Goal: Task Accomplishment & Management: Manage account settings

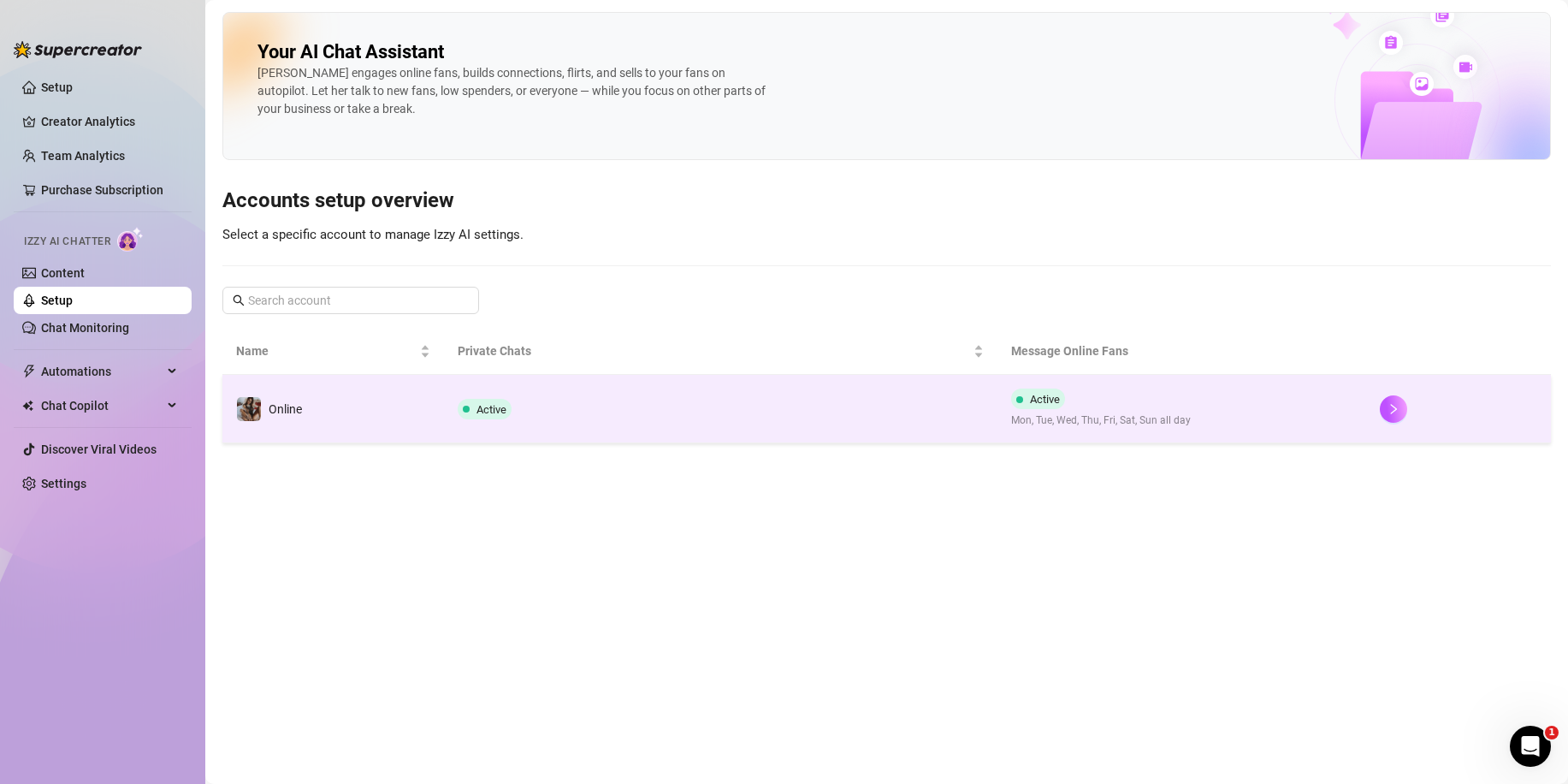
click at [317, 417] on td "Online" at bounding box center [332, 409] width 221 height 68
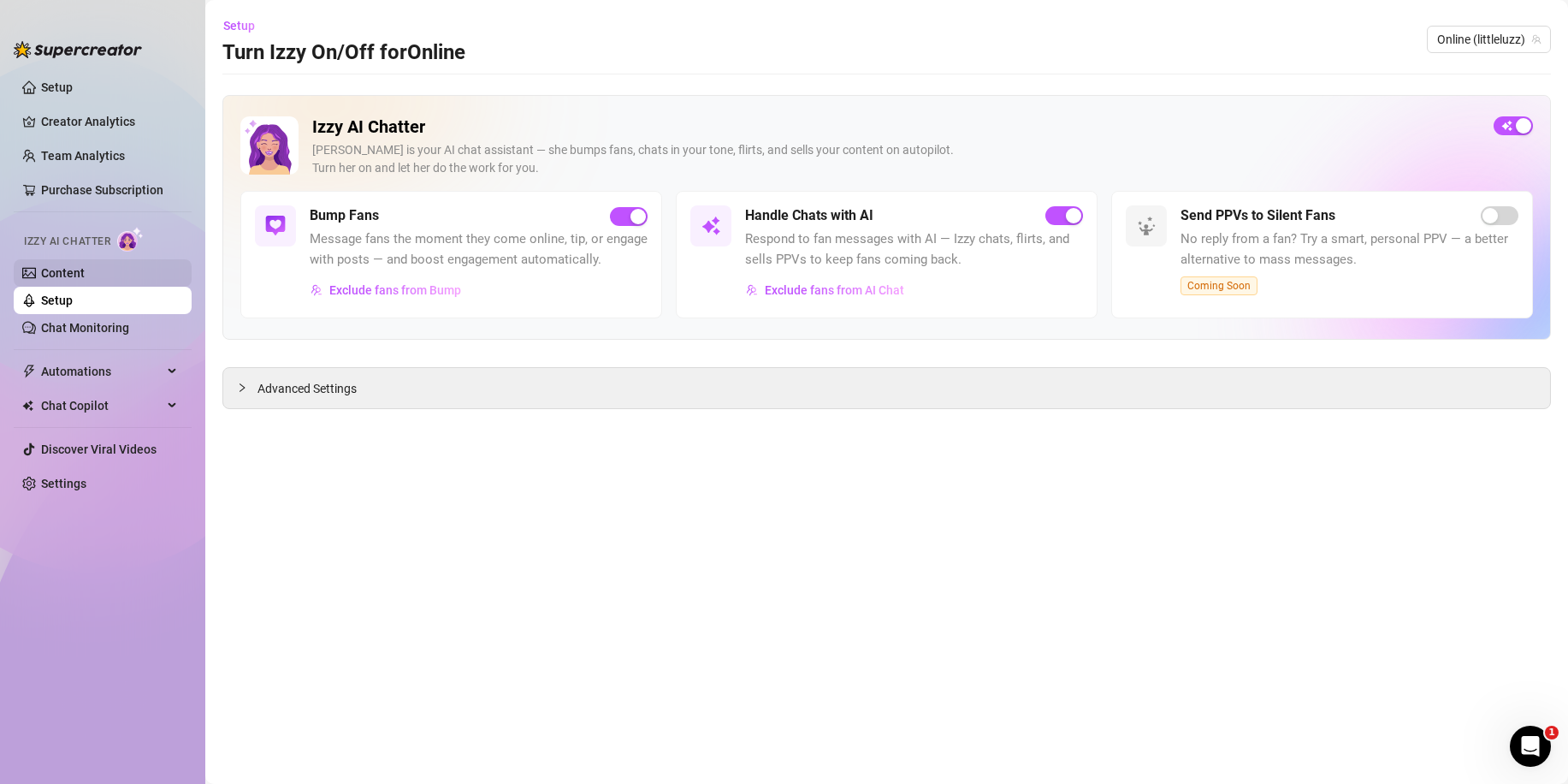
click at [54, 278] on link "Content" at bounding box center [62, 272] width 44 height 13
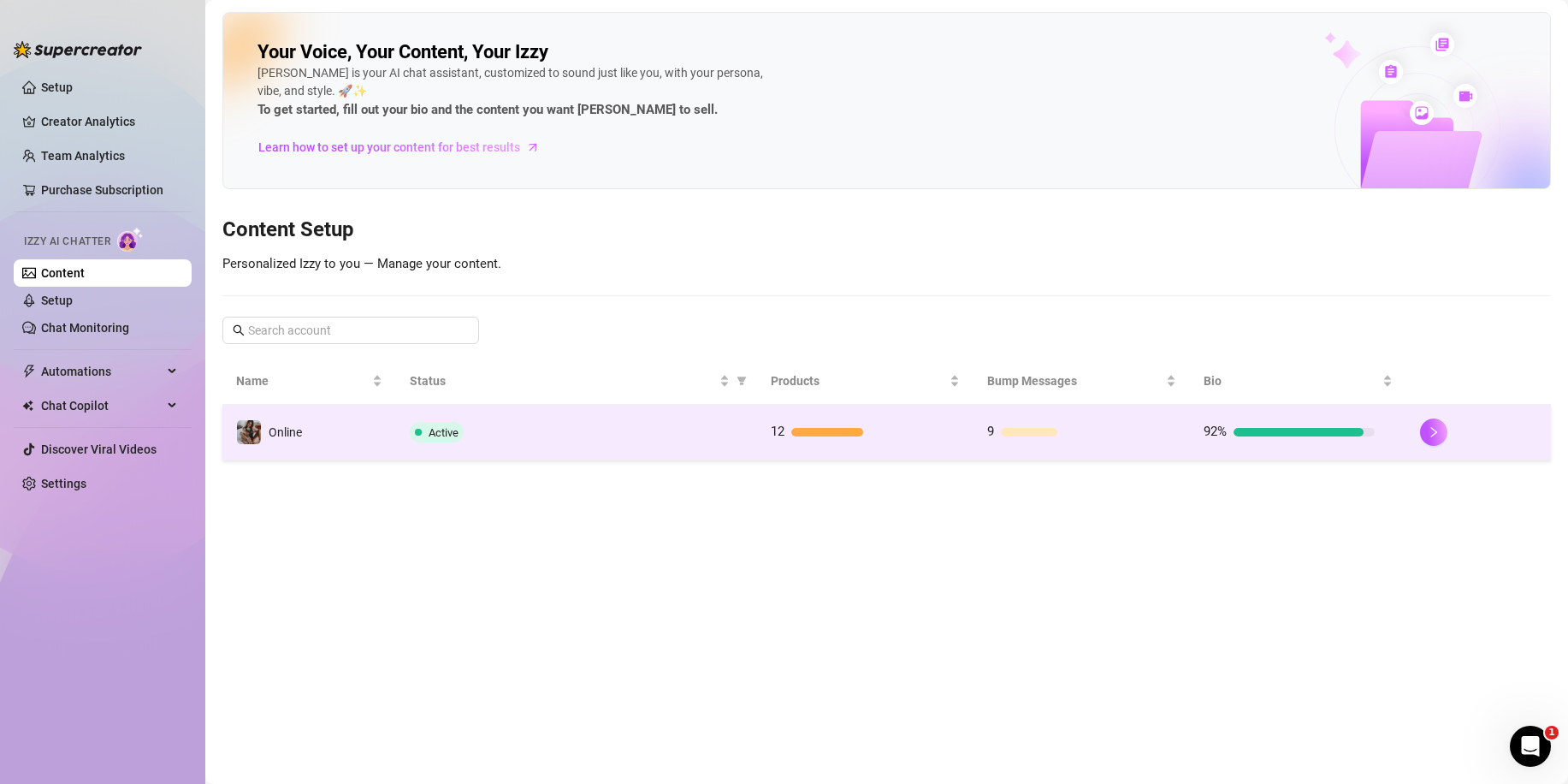
click at [505, 430] on div "Active" at bounding box center [577, 432] width 334 height 20
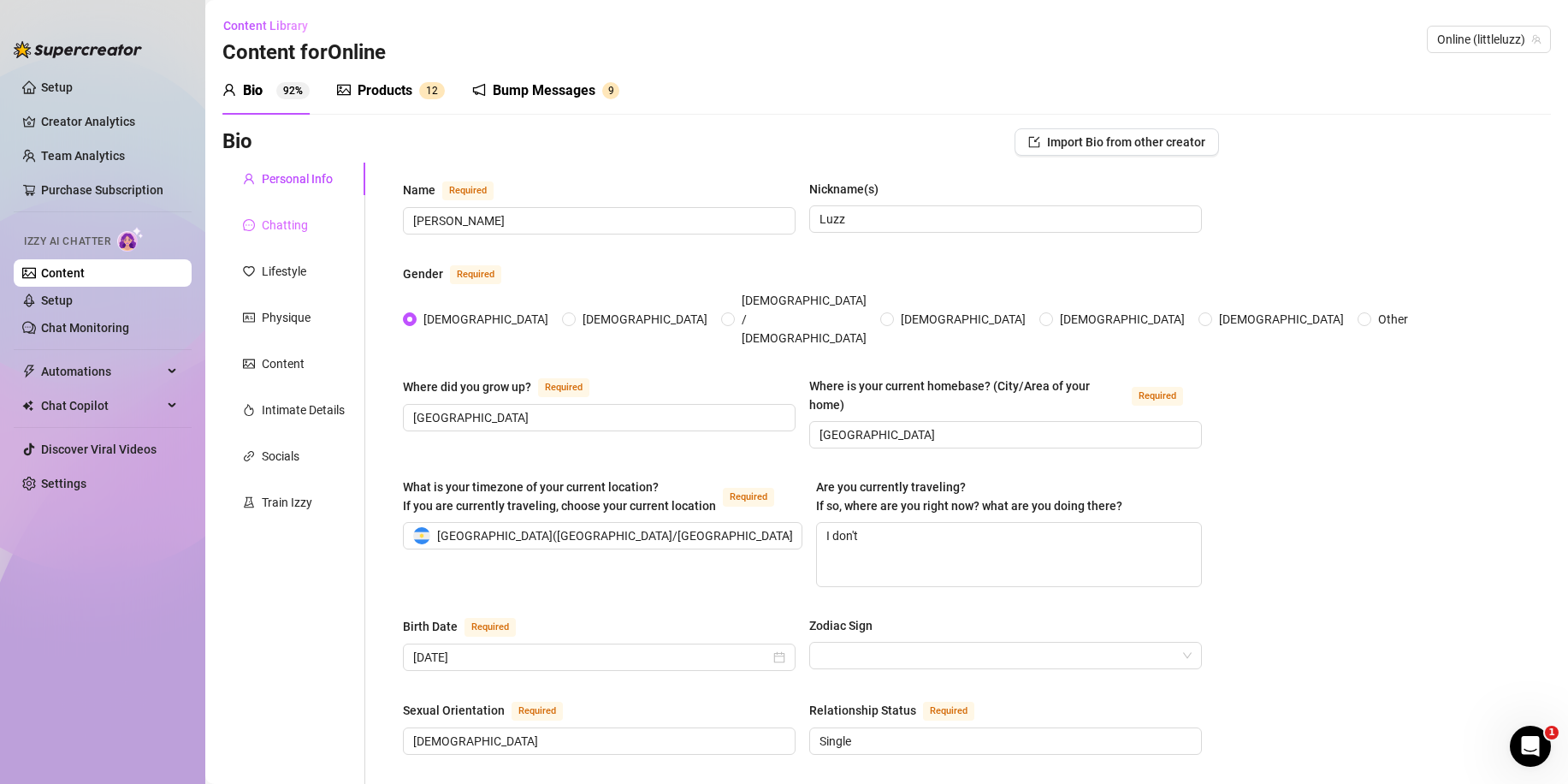
click at [318, 230] on div "Chatting" at bounding box center [293, 225] width 143 height 33
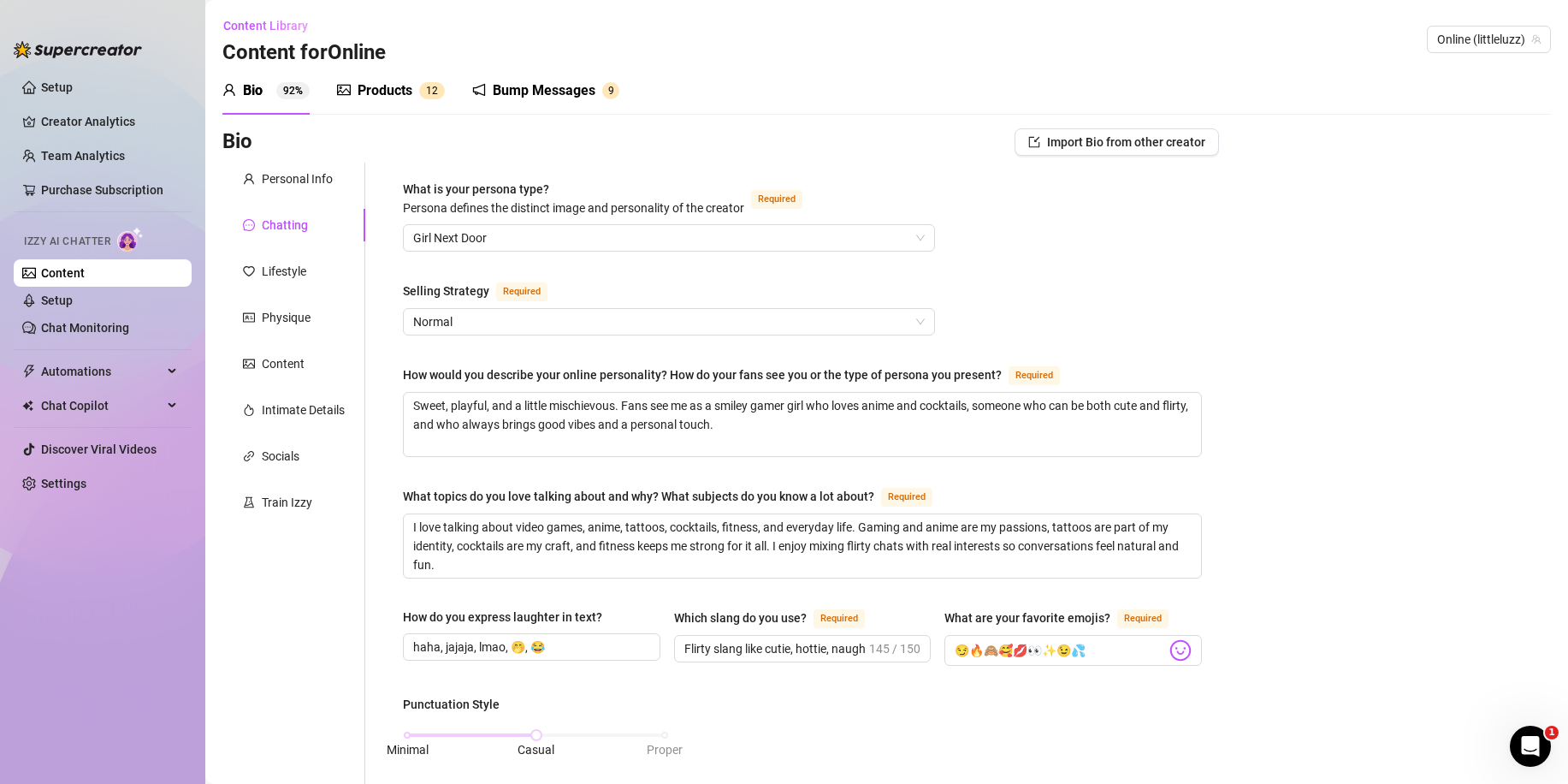
click at [294, 496] on div "Train Izzy" at bounding box center [287, 502] width 51 height 19
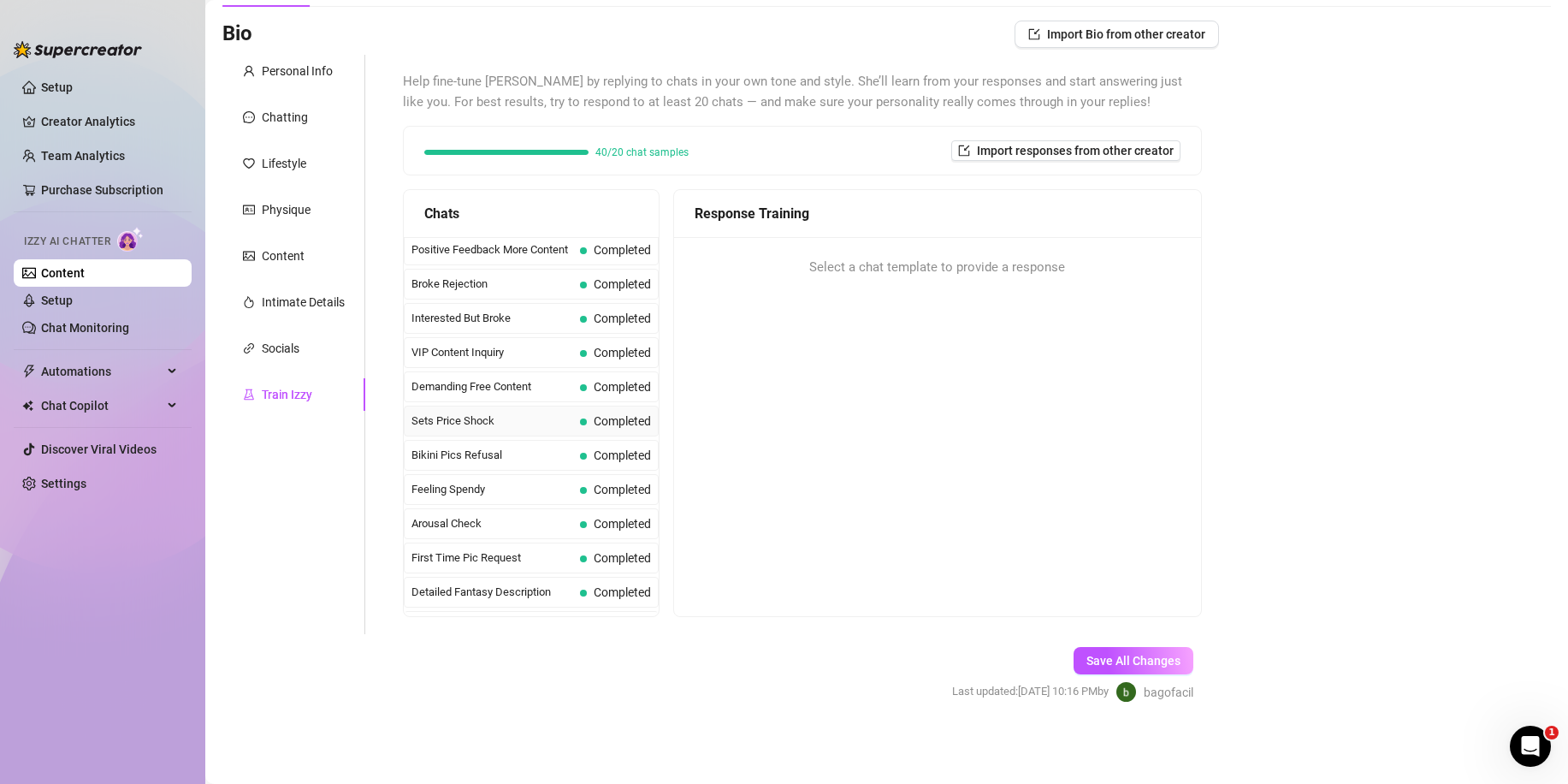
scroll to position [342, 0]
click at [291, 359] on div "Socials" at bounding box center [293, 348] width 143 height 33
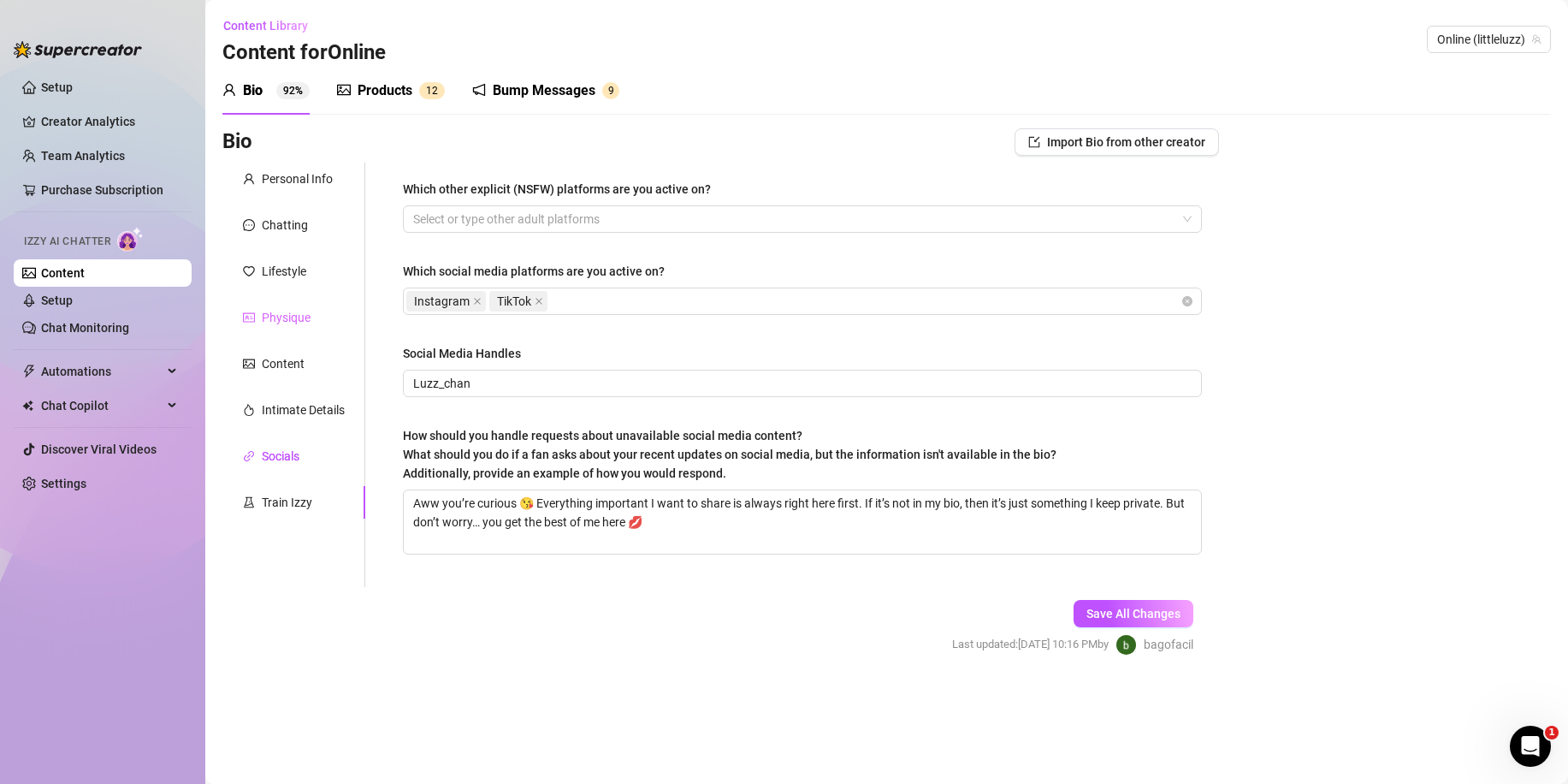
scroll to position [0, 0]
click at [286, 232] on div "Chatting" at bounding box center [285, 225] width 46 height 19
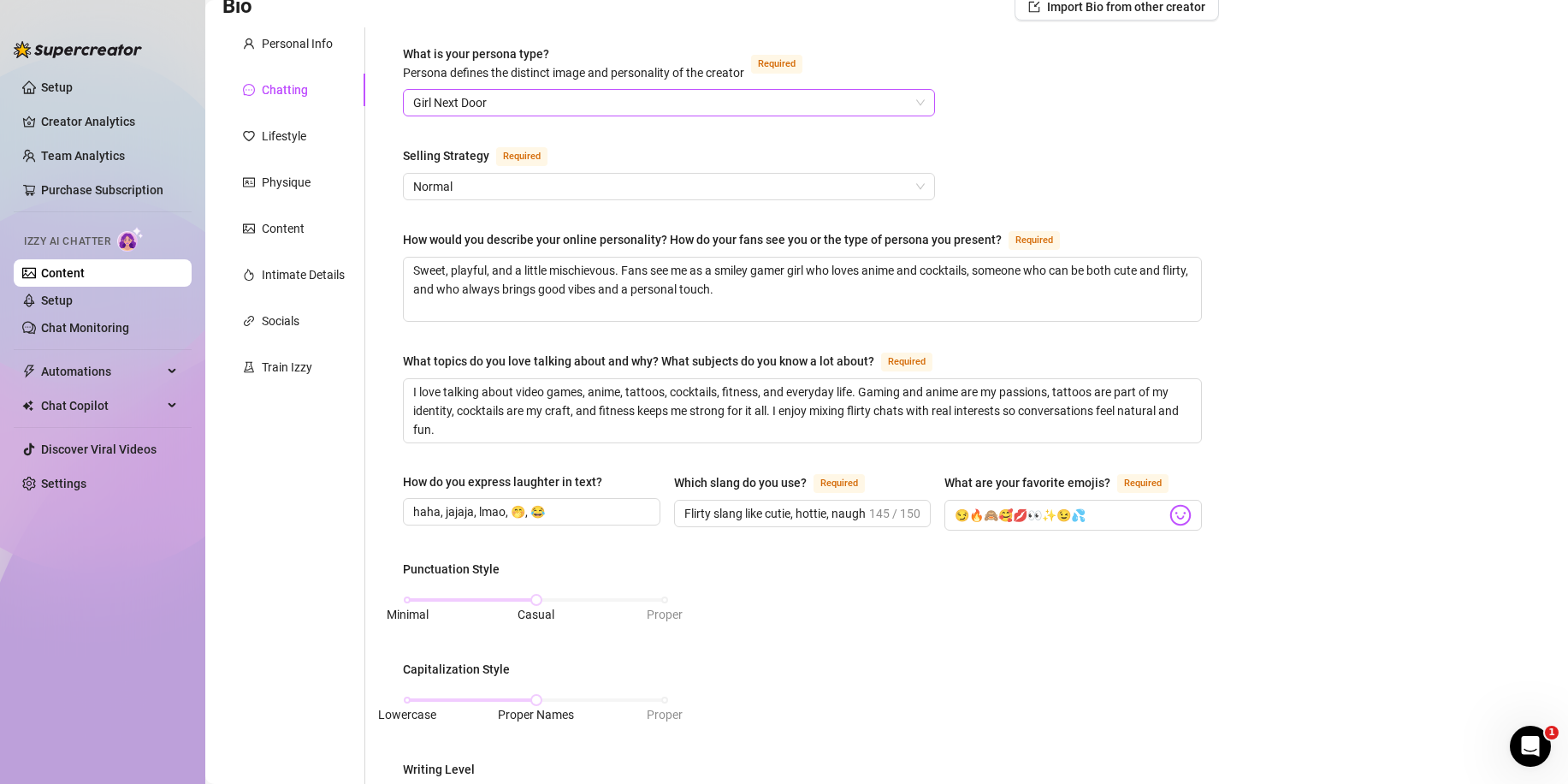
scroll to position [85, 0]
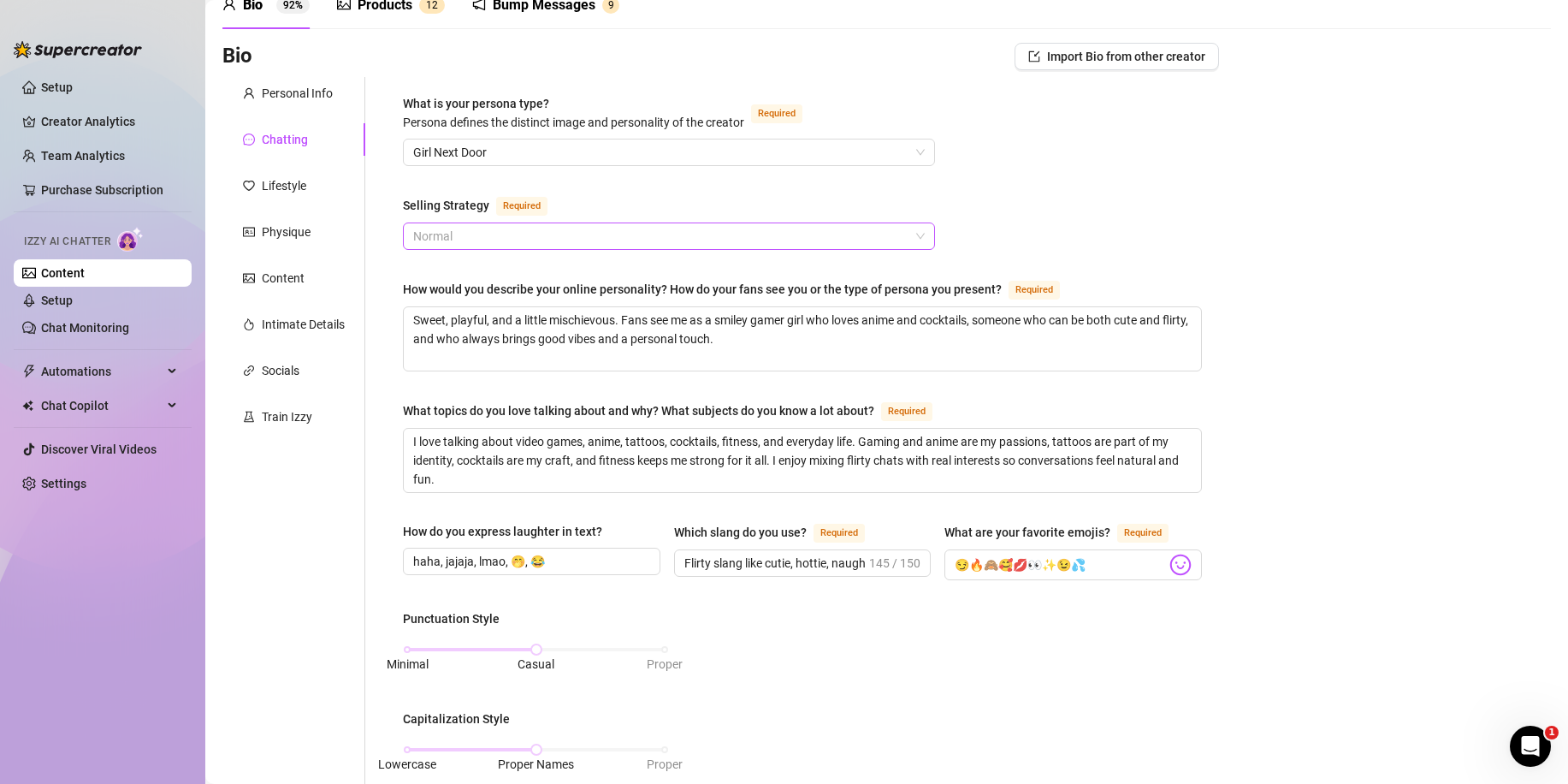
click at [522, 224] on span "Normal" at bounding box center [669, 236] width 512 height 26
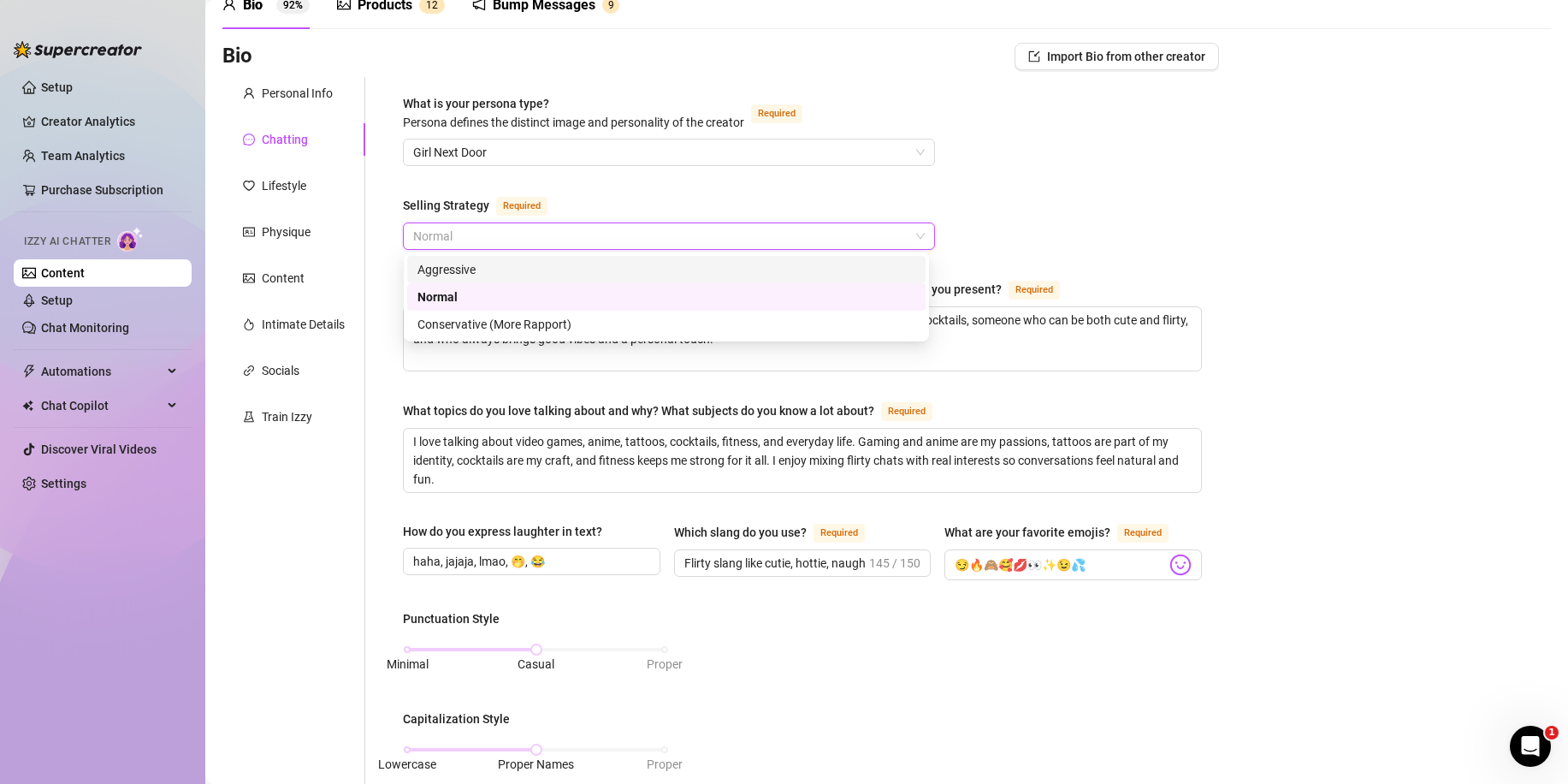
click at [483, 277] on div "Aggressive" at bounding box center [666, 269] width 497 height 19
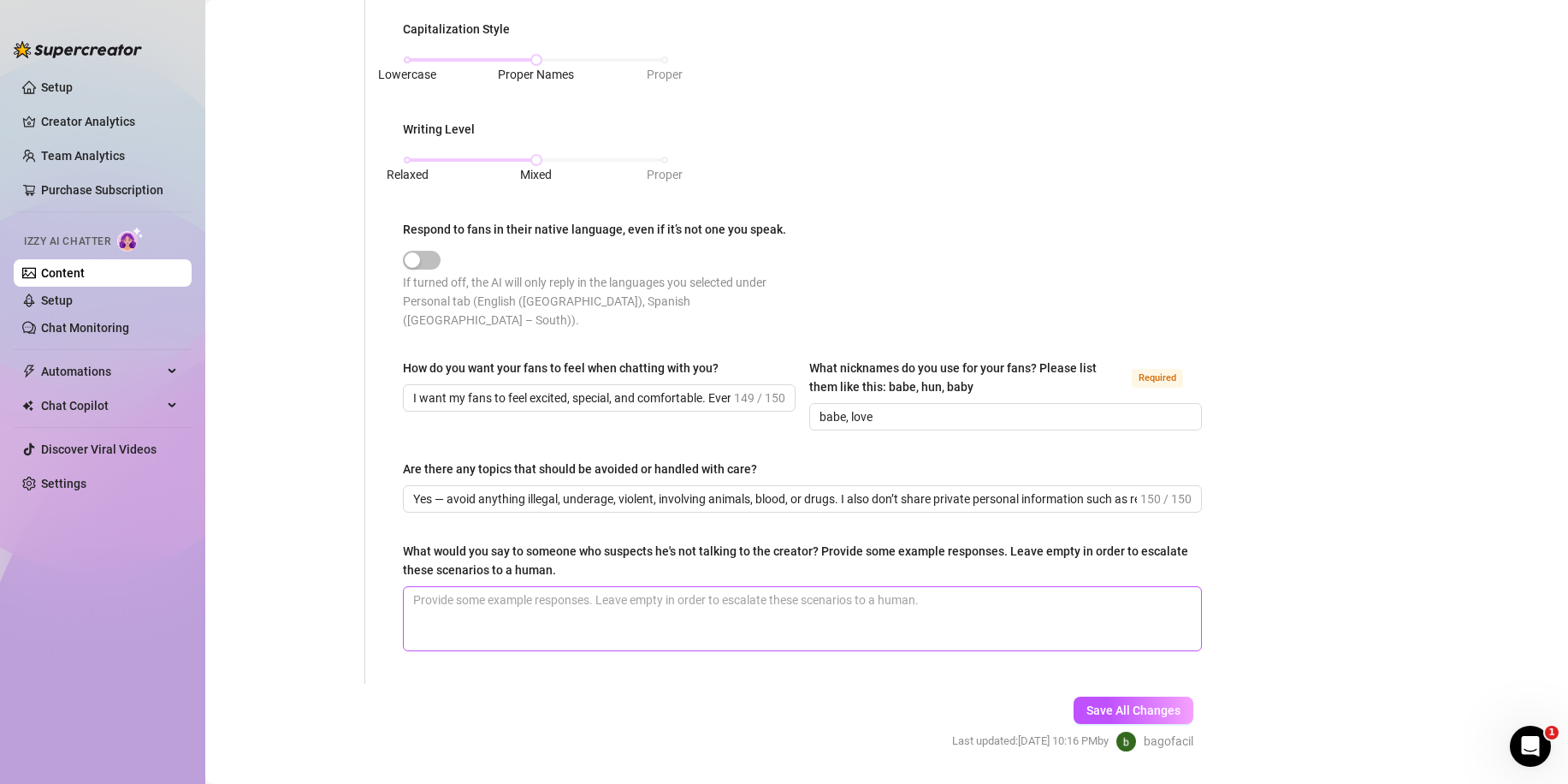
scroll to position [803, 0]
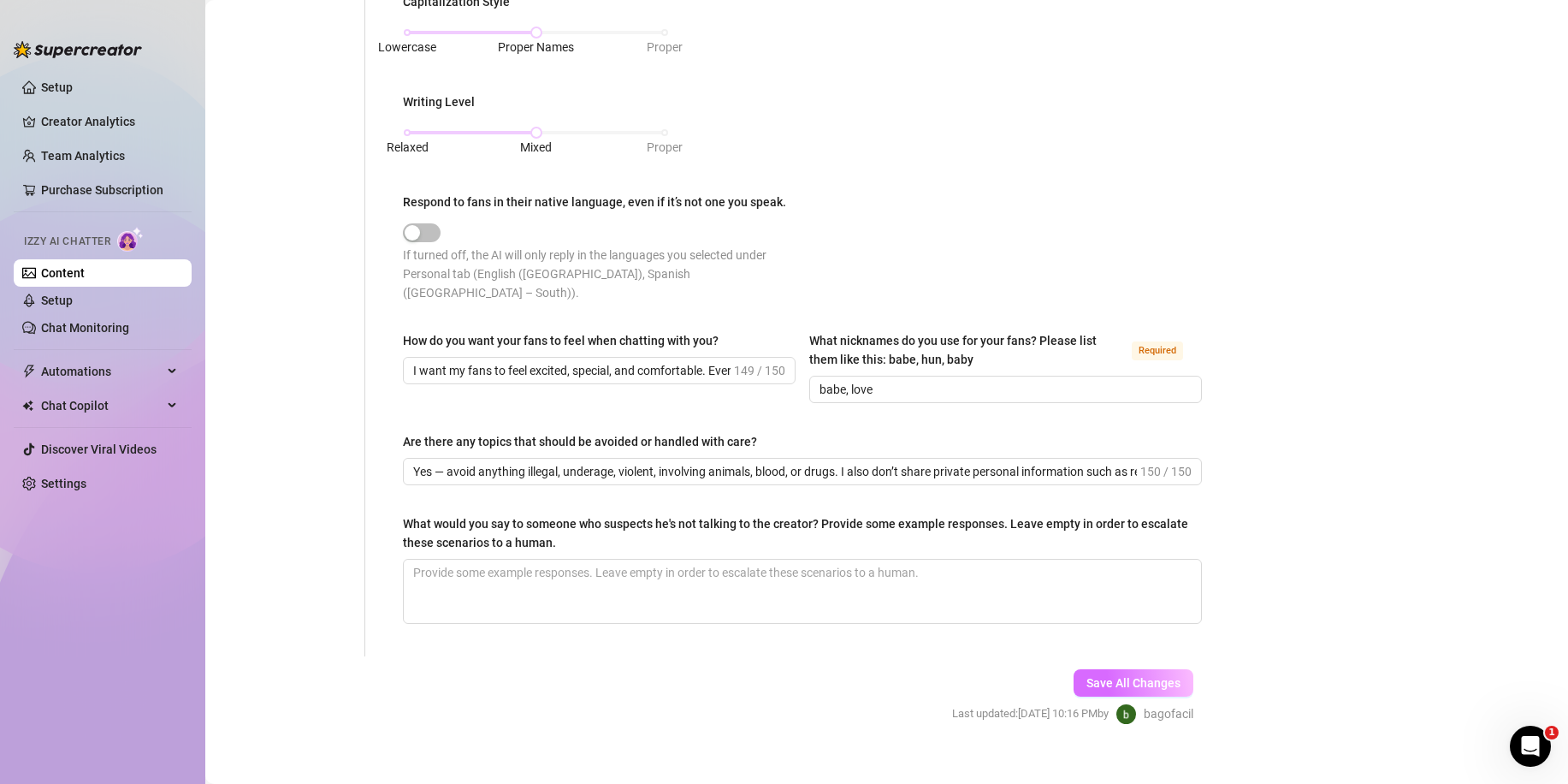
click at [1106, 676] on span "Save All Changes" at bounding box center [1134, 683] width 94 height 13
click at [94, 370] on span "Automations" at bounding box center [101, 371] width 122 height 28
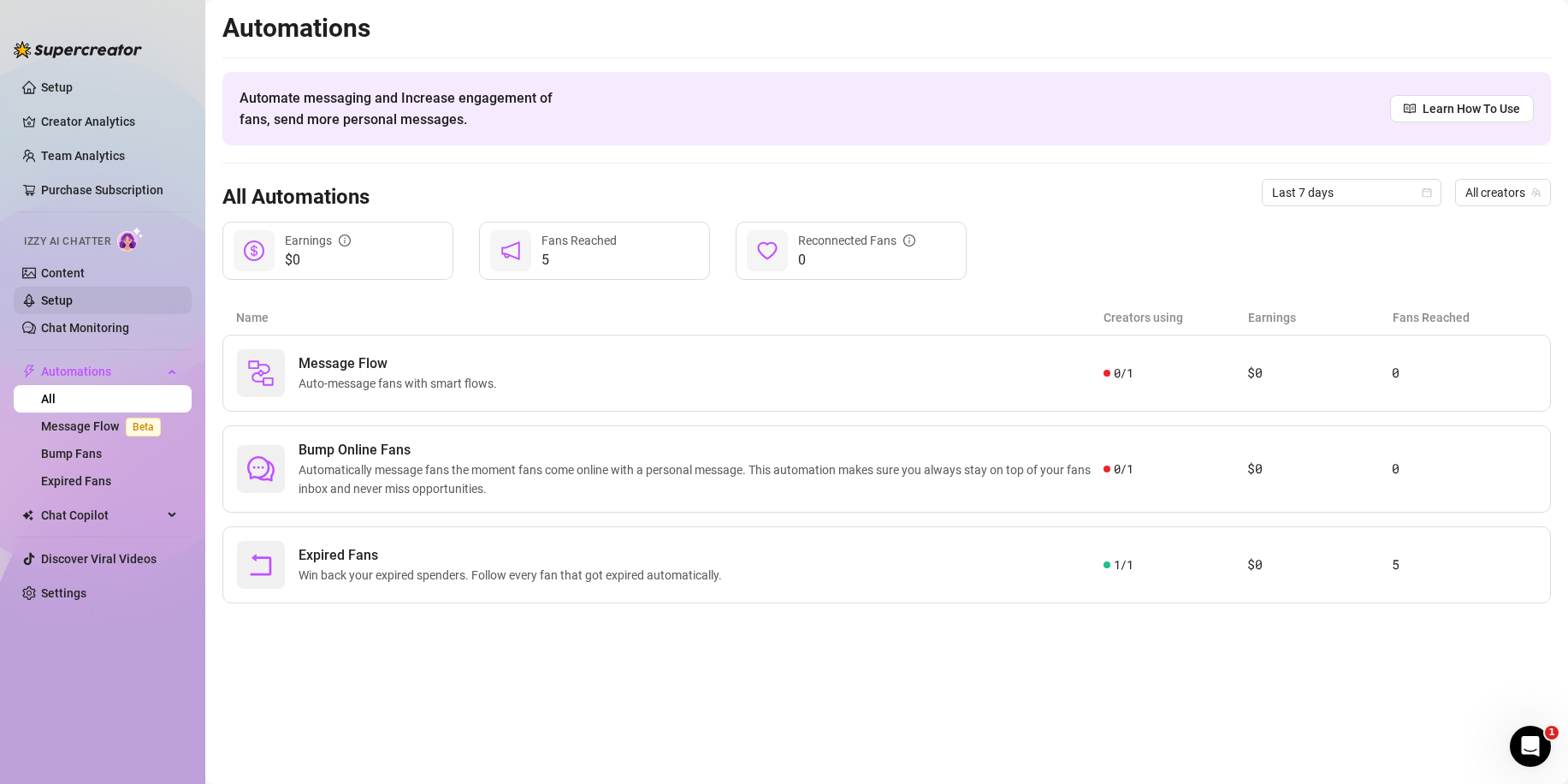
click at [69, 293] on link "Setup" at bounding box center [57, 300] width 32 height 13
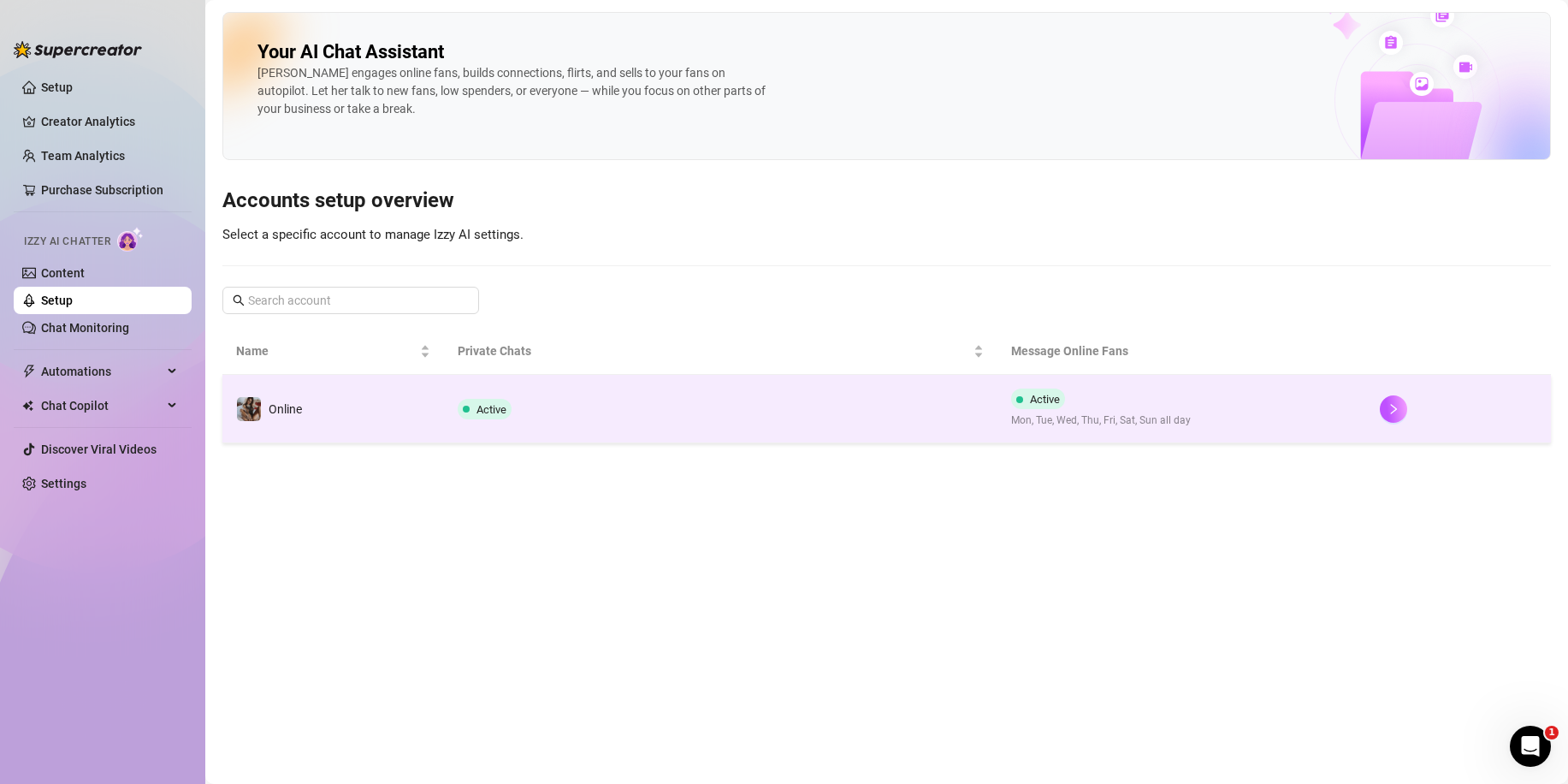
click at [591, 425] on td "Active" at bounding box center [720, 409] width 553 height 68
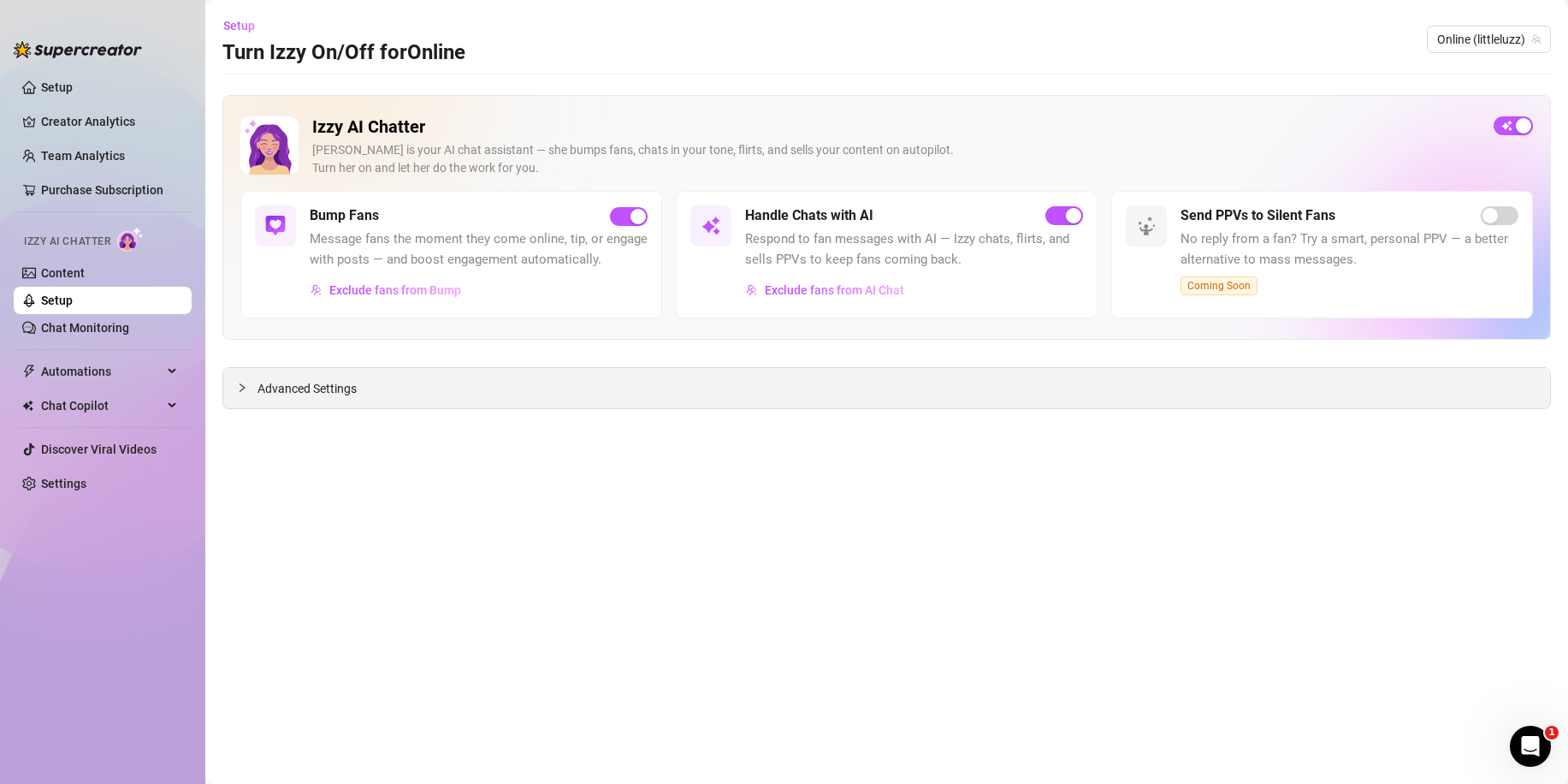
click at [270, 396] on span "Advanced Settings" at bounding box center [307, 388] width 99 height 19
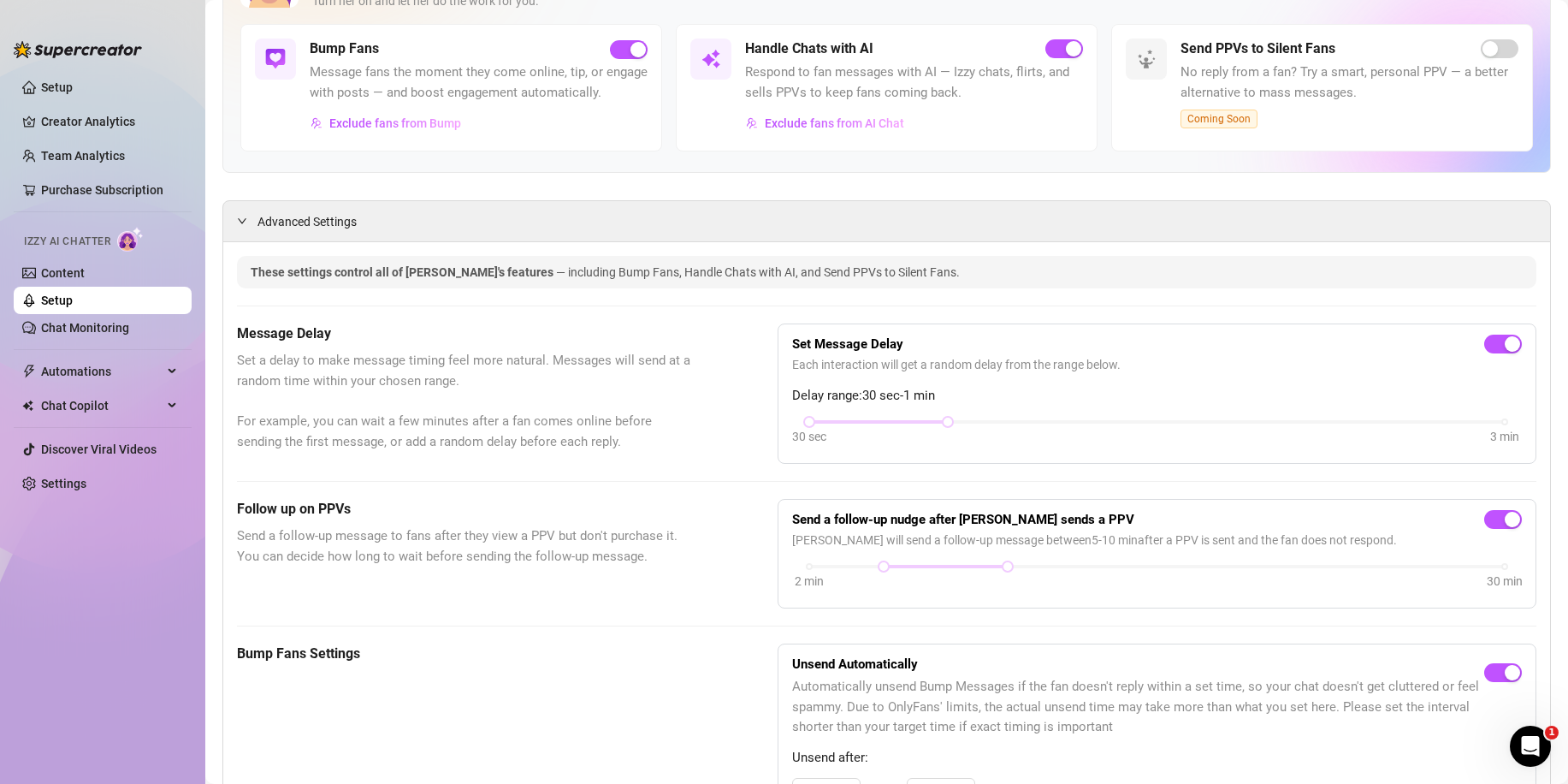
scroll to position [172, 0]
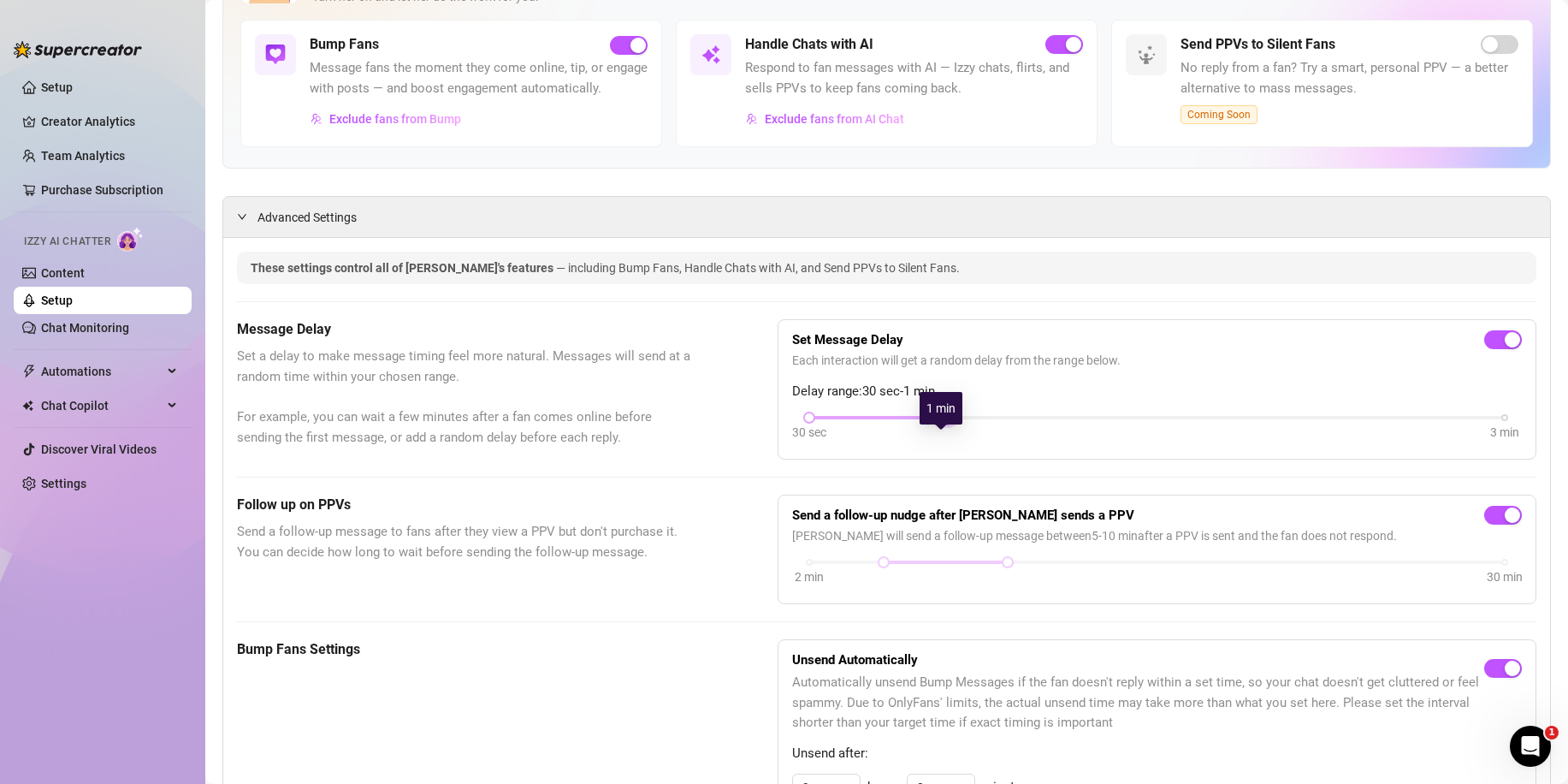
drag, startPoint x: 935, startPoint y: 436, endPoint x: 894, endPoint y: 436, distance: 41.0
click at [895, 420] on div "30 sec 3 min" at bounding box center [1157, 416] width 696 height 7
click at [884, 422] on div at bounding box center [879, 418] width 139 height 9
click at [874, 422] on div at bounding box center [879, 418] width 139 height 9
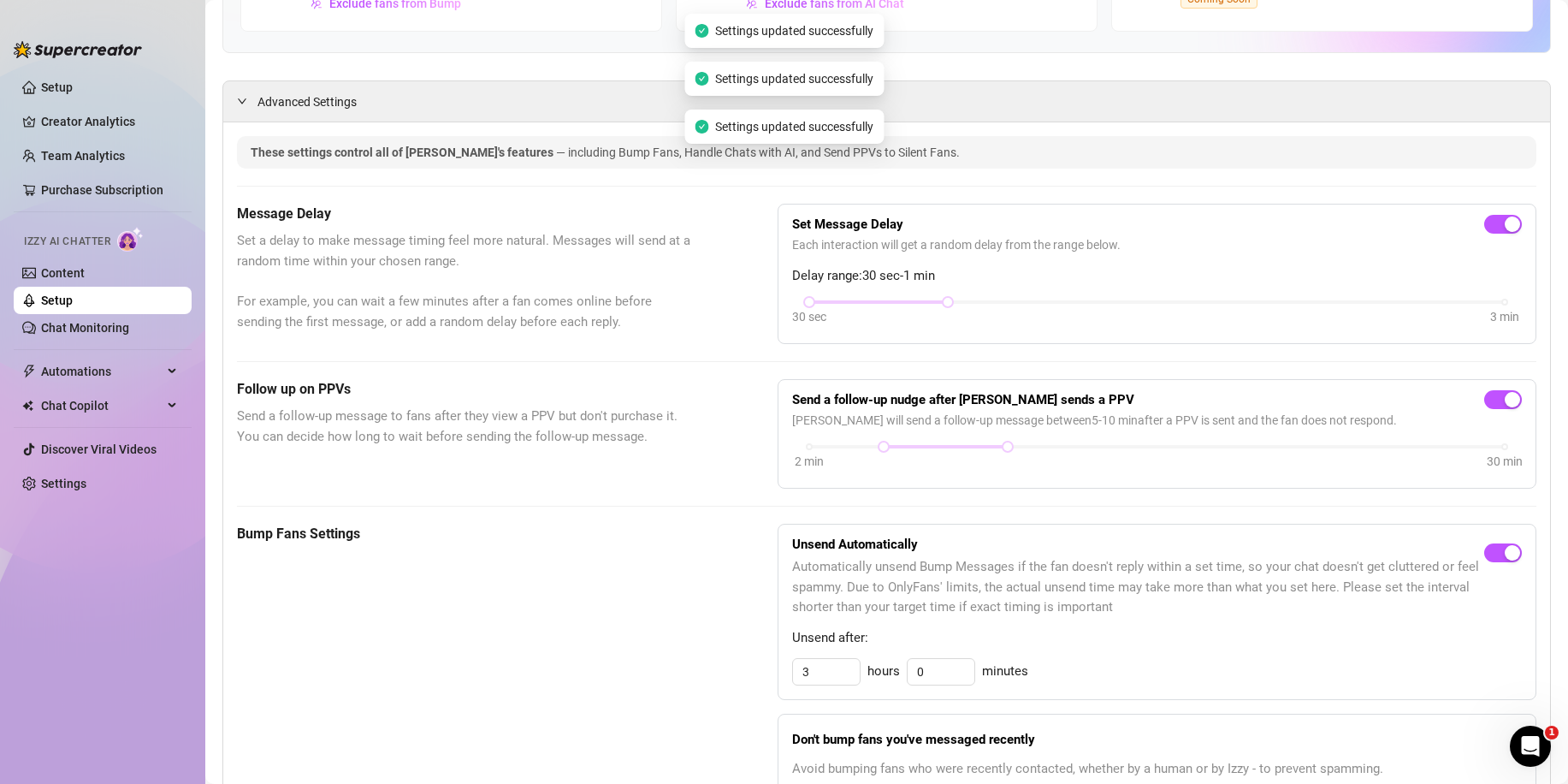
scroll to position [342, 0]
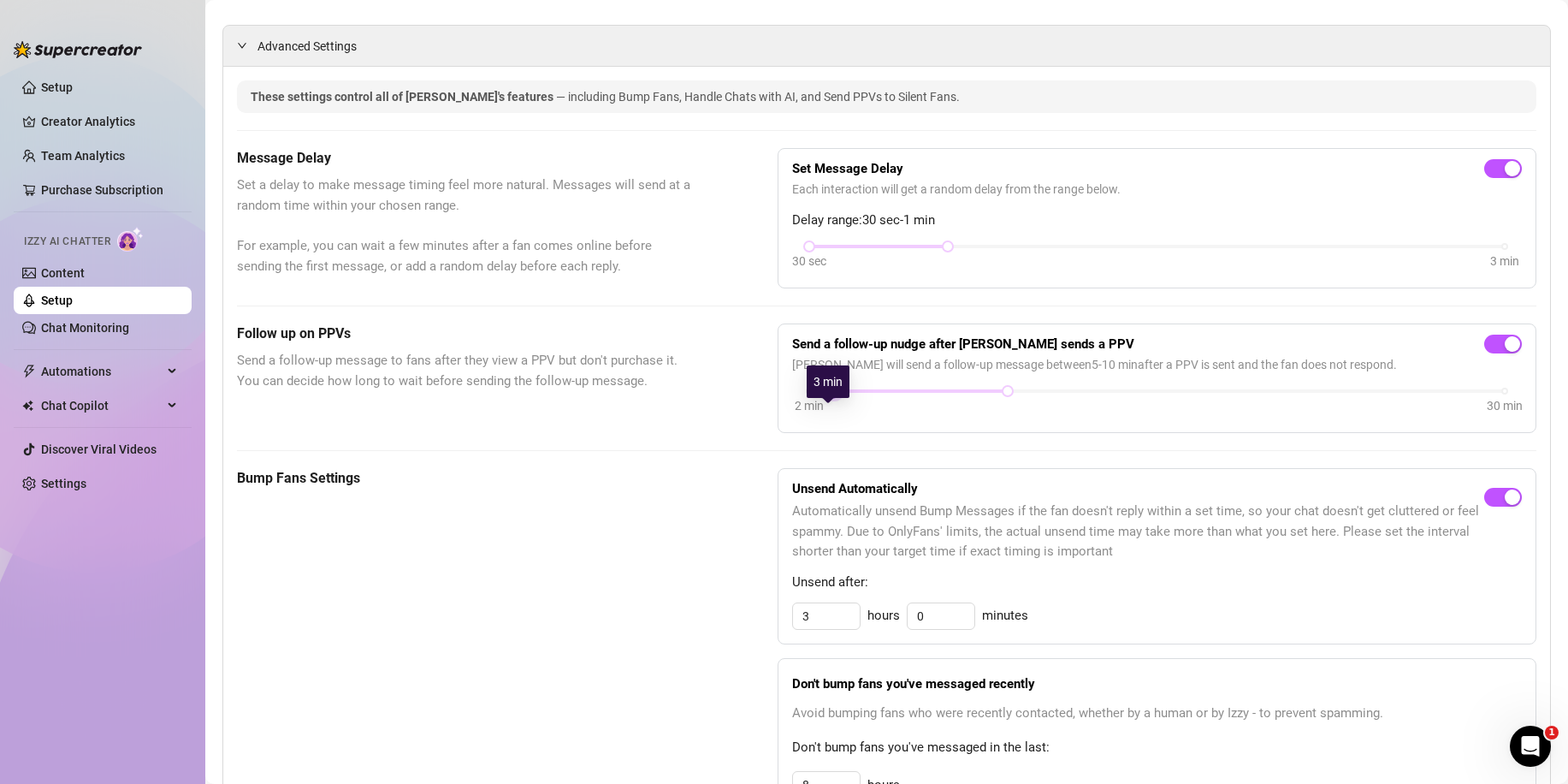
drag, startPoint x: 878, startPoint y: 413, endPoint x: 789, endPoint y: 412, distance: 89.0
click at [792, 412] on div "2 min 30 min" at bounding box center [1157, 402] width 729 height 33
drag, startPoint x: 999, startPoint y: 414, endPoint x: 841, endPoint y: 412, distance: 158.0
click at [841, 393] on div "2 min 30 min" at bounding box center [1157, 389] width 696 height 7
drag, startPoint x: 852, startPoint y: 413, endPoint x: 839, endPoint y: 411, distance: 13.2
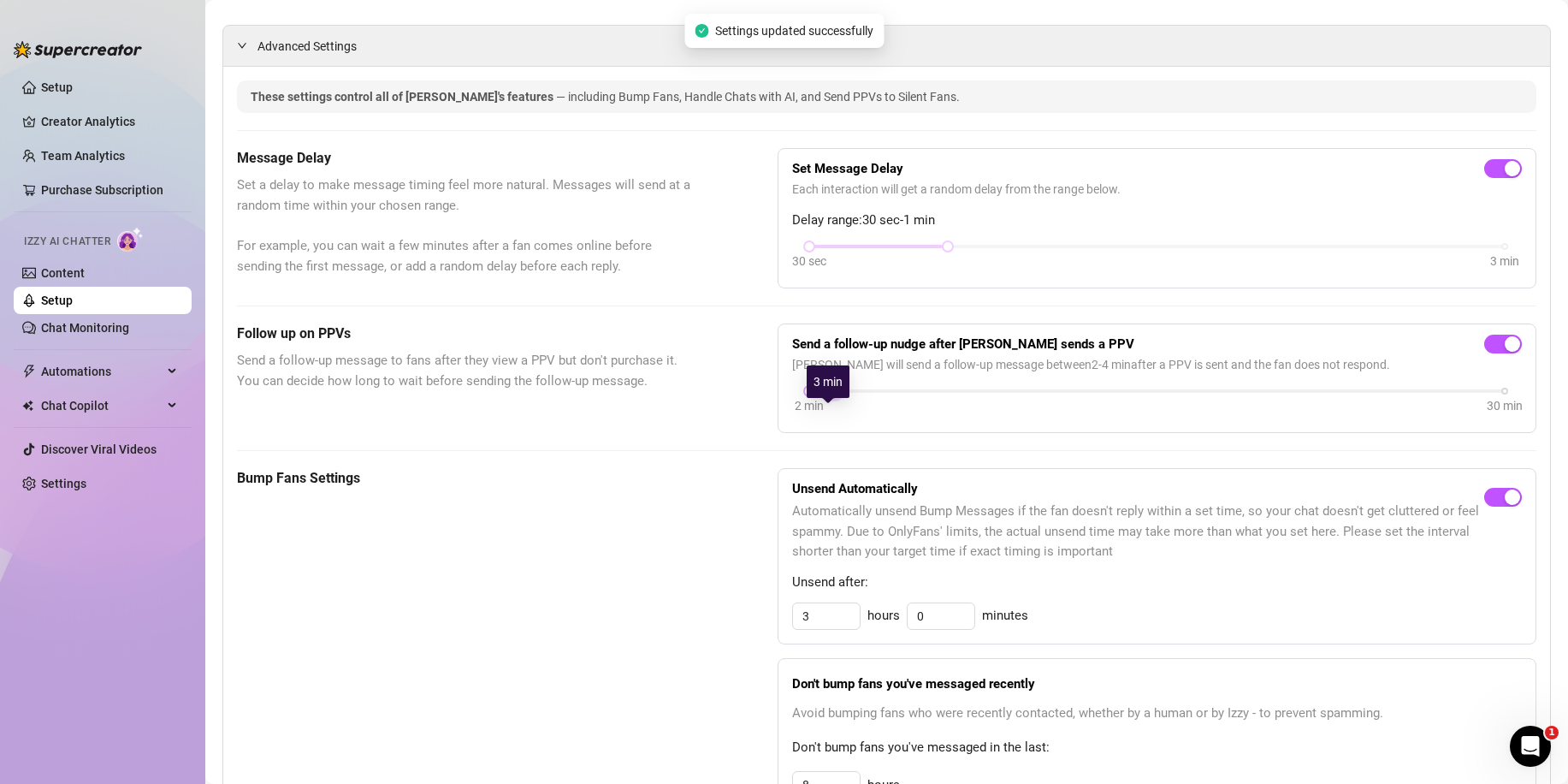
click at [839, 393] on div "2 min 30 min" at bounding box center [1157, 389] width 696 height 7
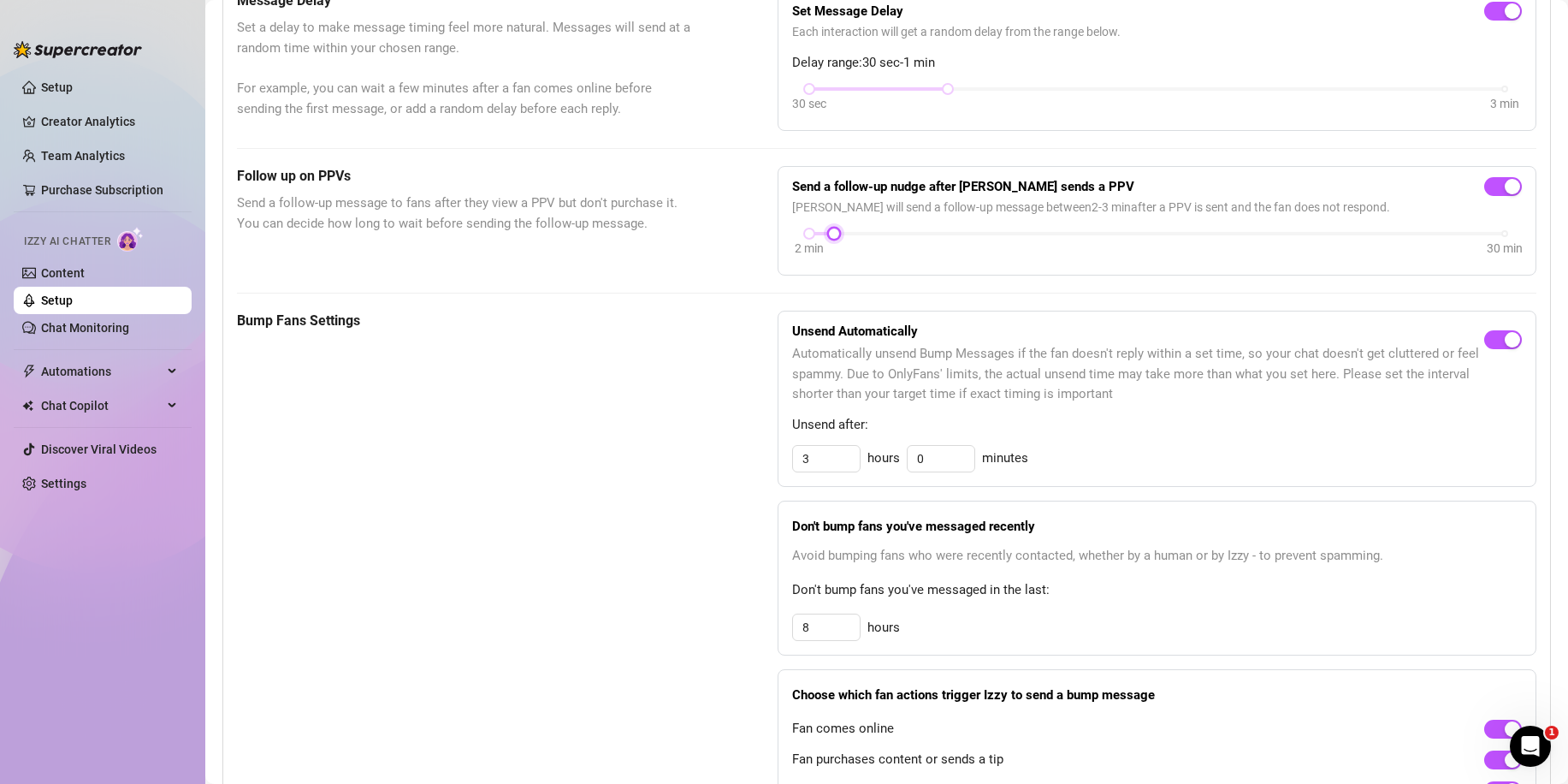
scroll to position [0, 0]
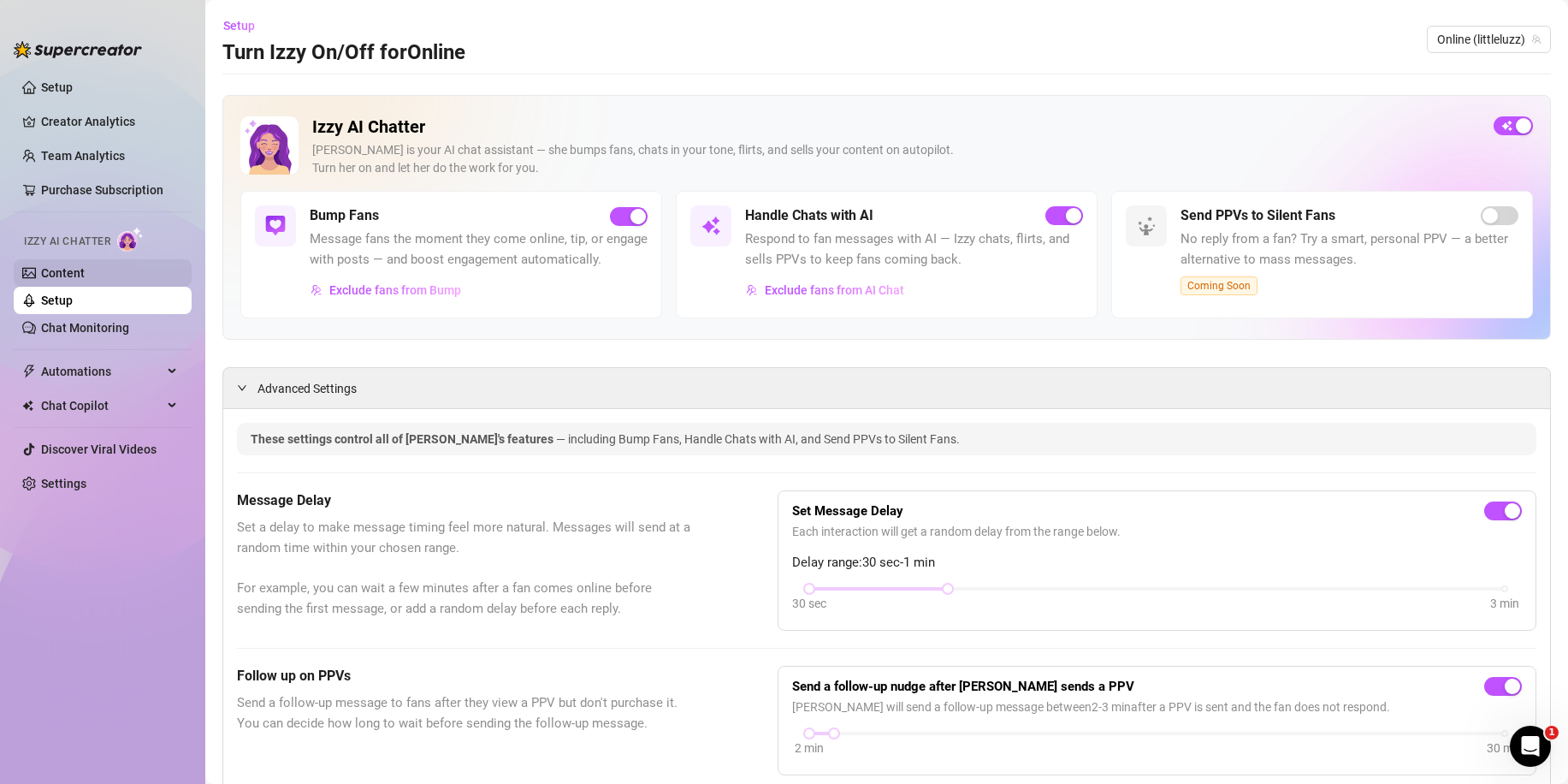
click at [74, 270] on link "Content" at bounding box center [62, 272] width 44 height 13
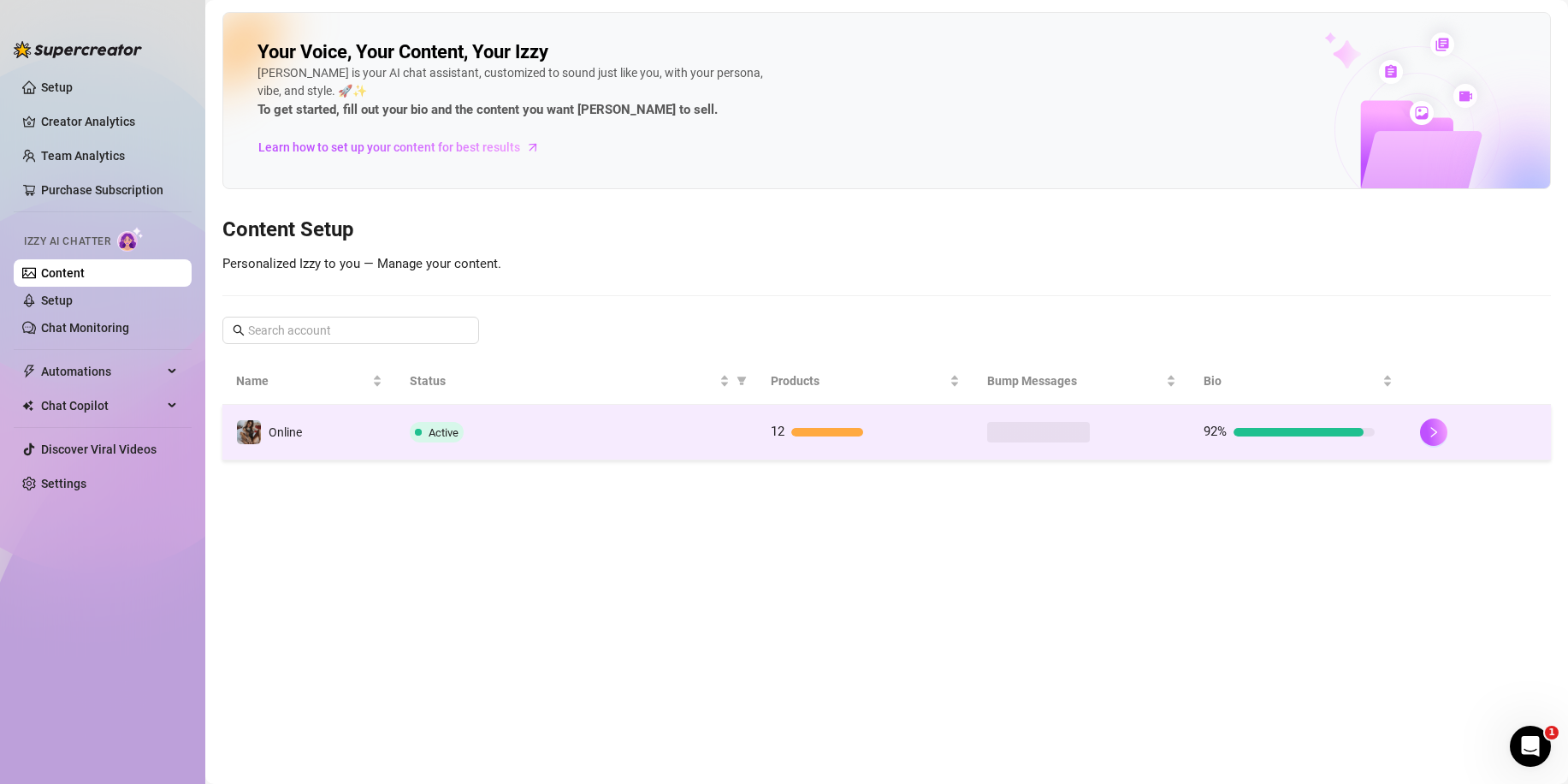
click at [598, 412] on td "Active" at bounding box center [577, 432] width 361 height 56
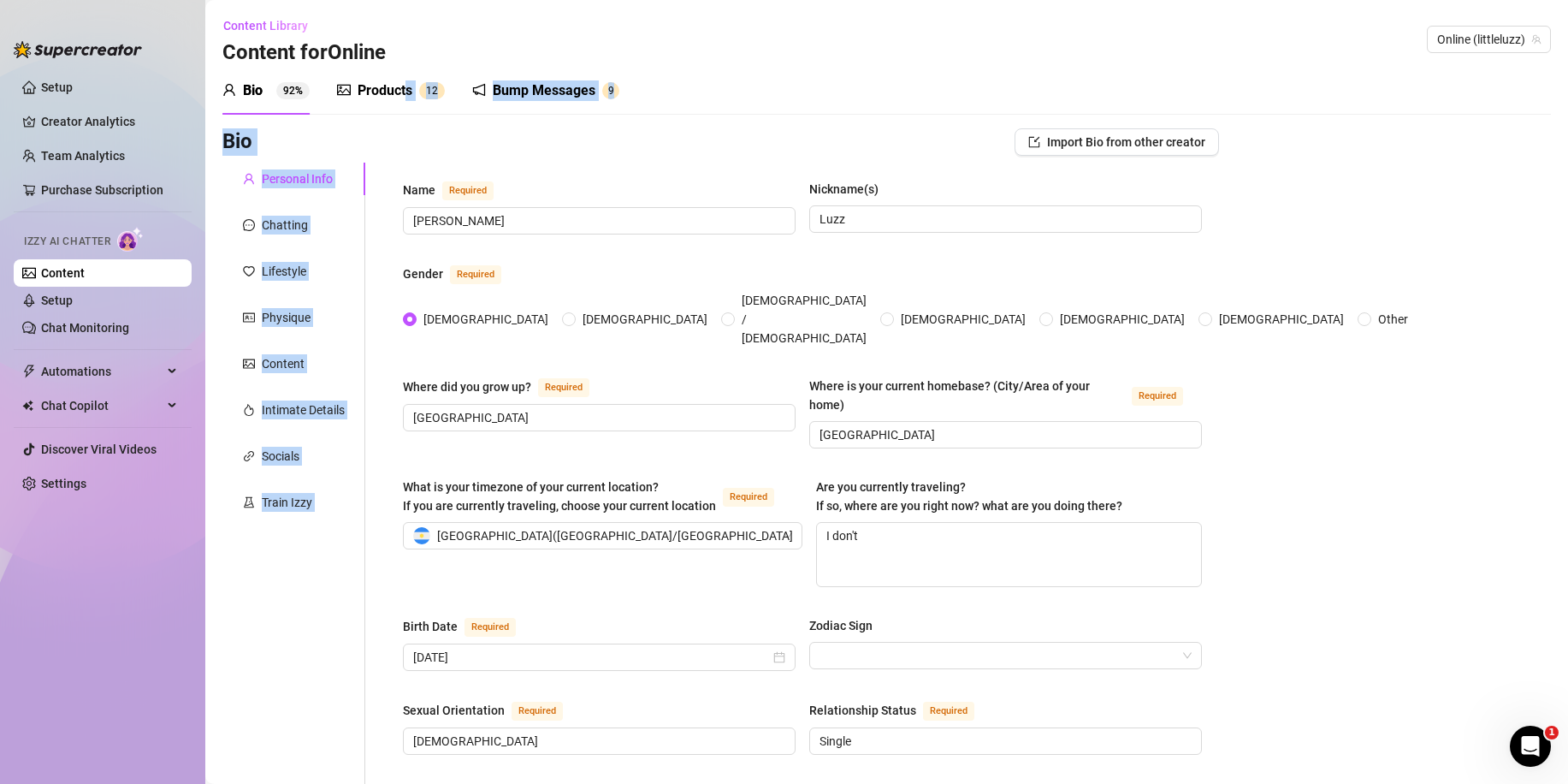
drag, startPoint x: 404, startPoint y: 99, endPoint x: 440, endPoint y: 173, distance: 82.3
click at [294, 504] on div "Train Izzy" at bounding box center [287, 502] width 51 height 19
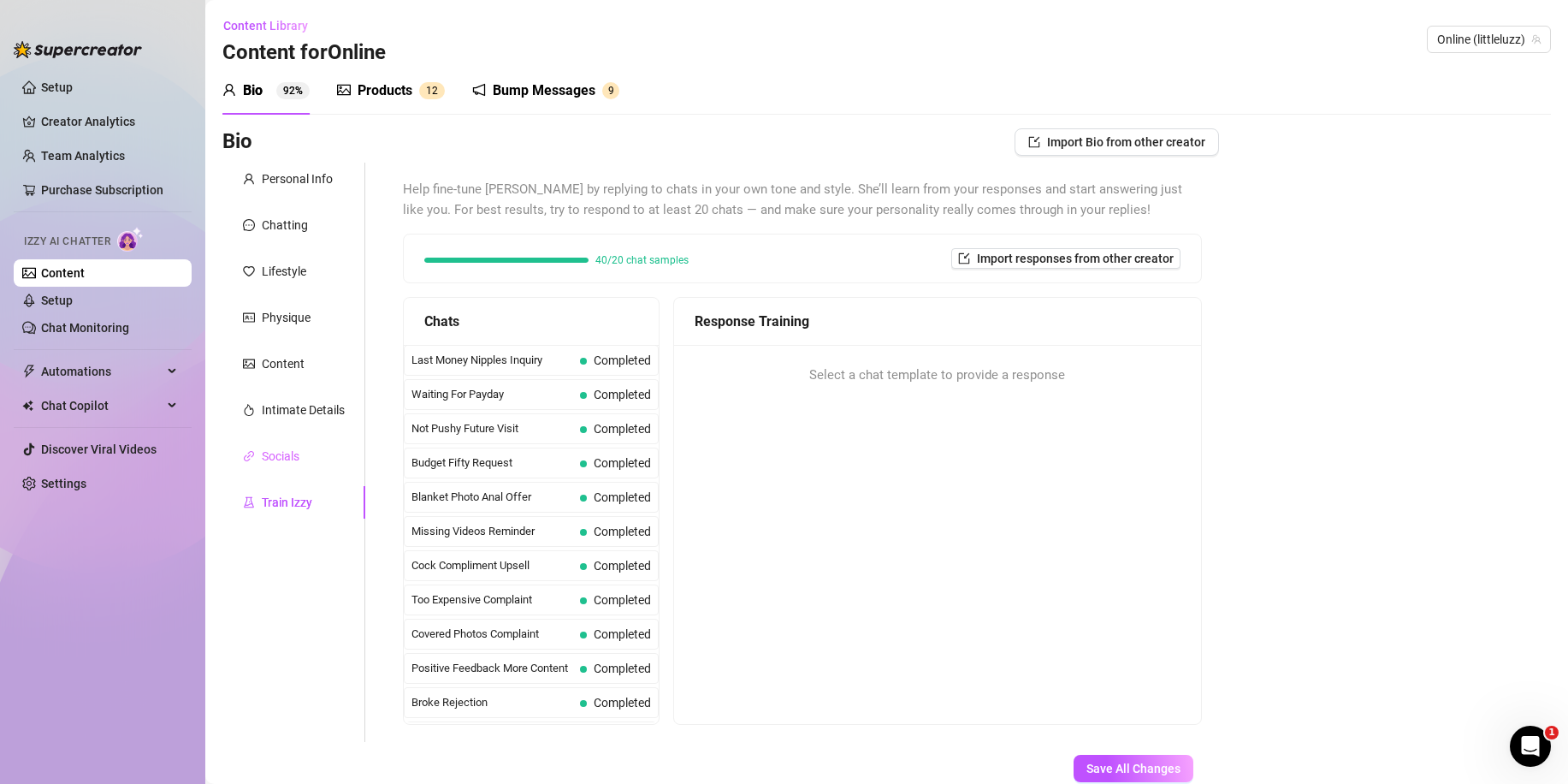
click at [298, 468] on div "Socials" at bounding box center [293, 456] width 143 height 33
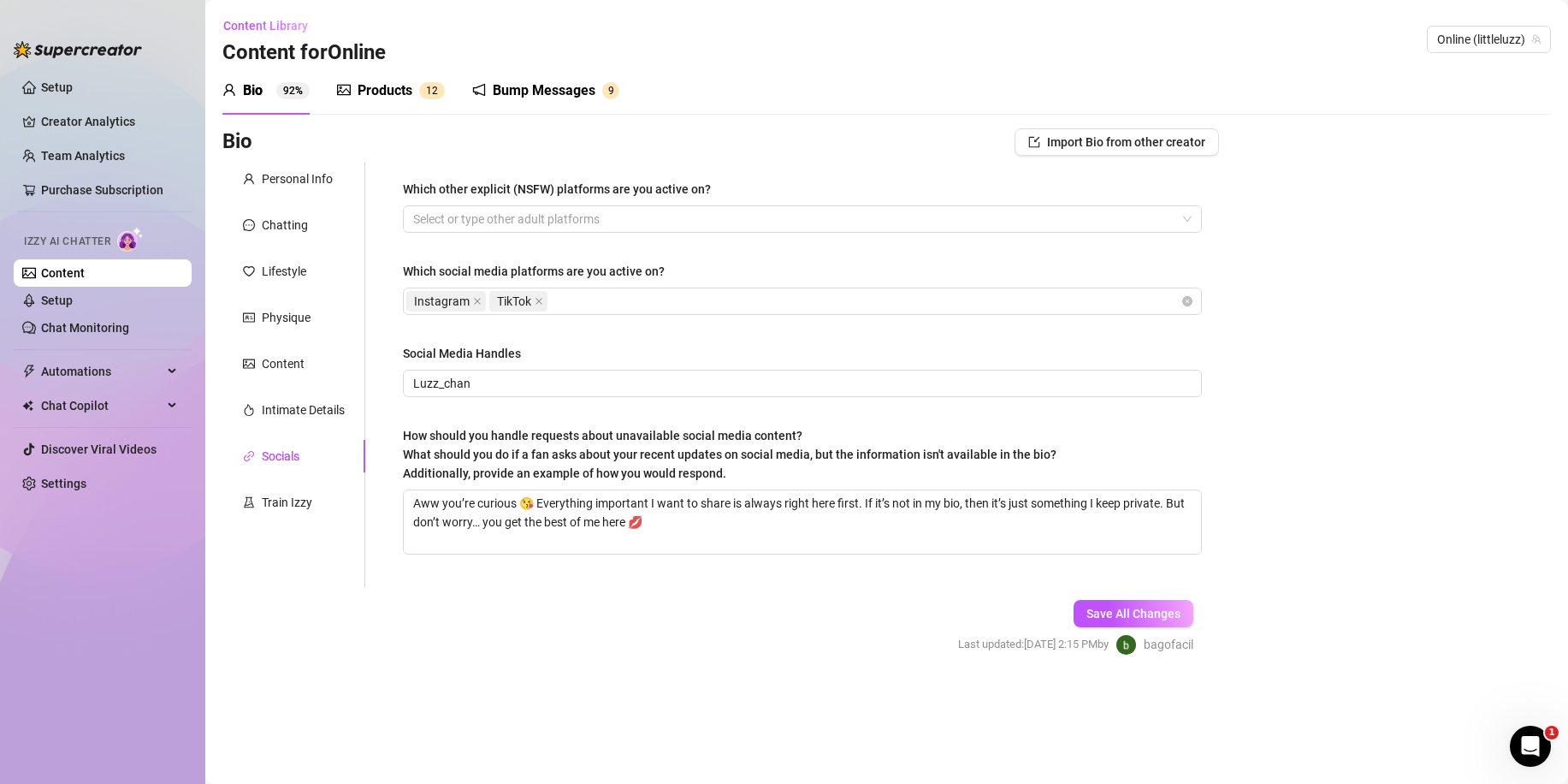
click at [288, 435] on div "Personal Info Chatting Lifestyle Physique Content Intimate Details Socials Trai…" at bounding box center [293, 375] width 143 height 425
click at [286, 420] on div "Intimate Details" at bounding box center [293, 410] width 143 height 33
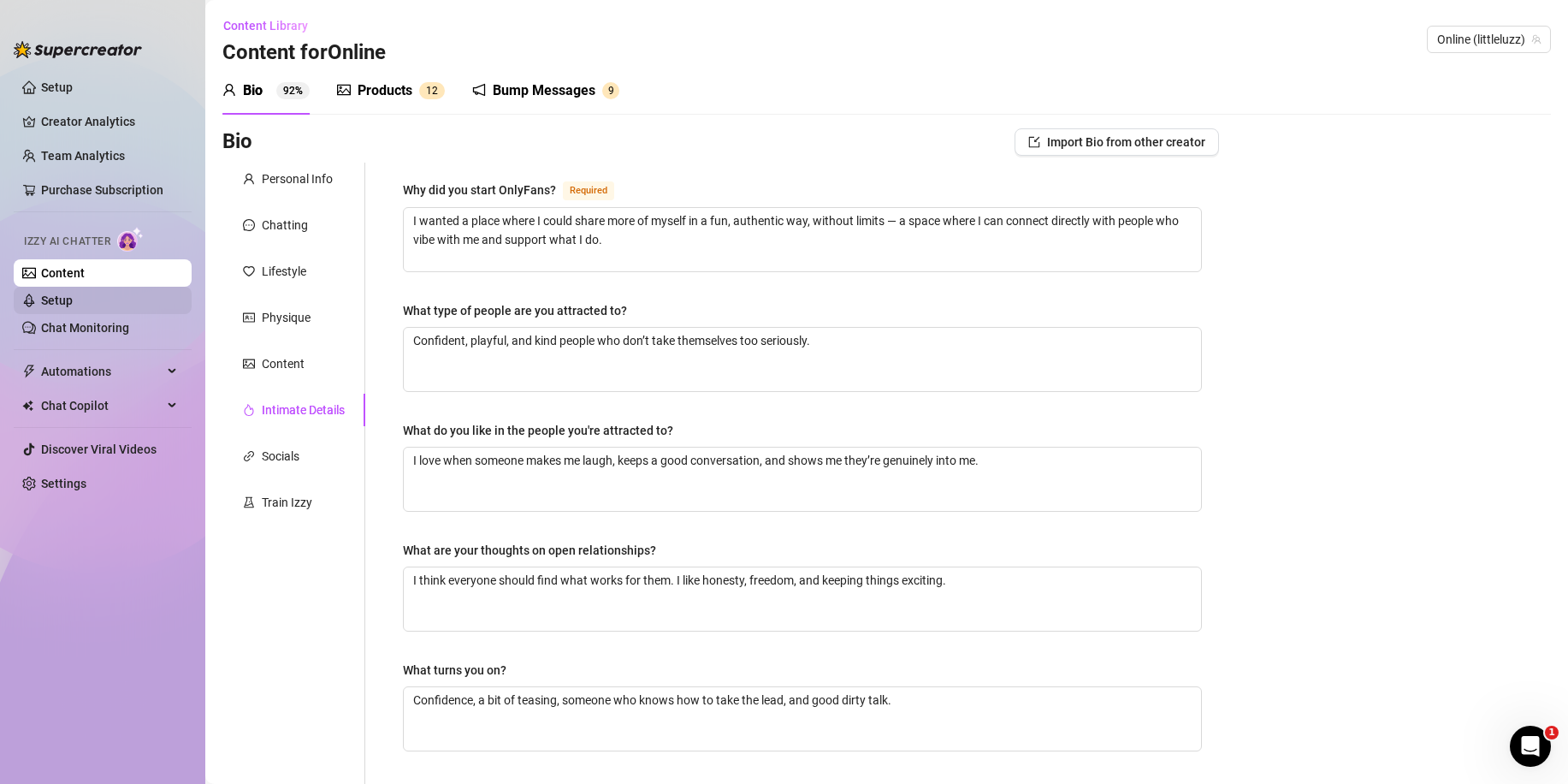
click at [73, 301] on link "Setup" at bounding box center [57, 300] width 32 height 13
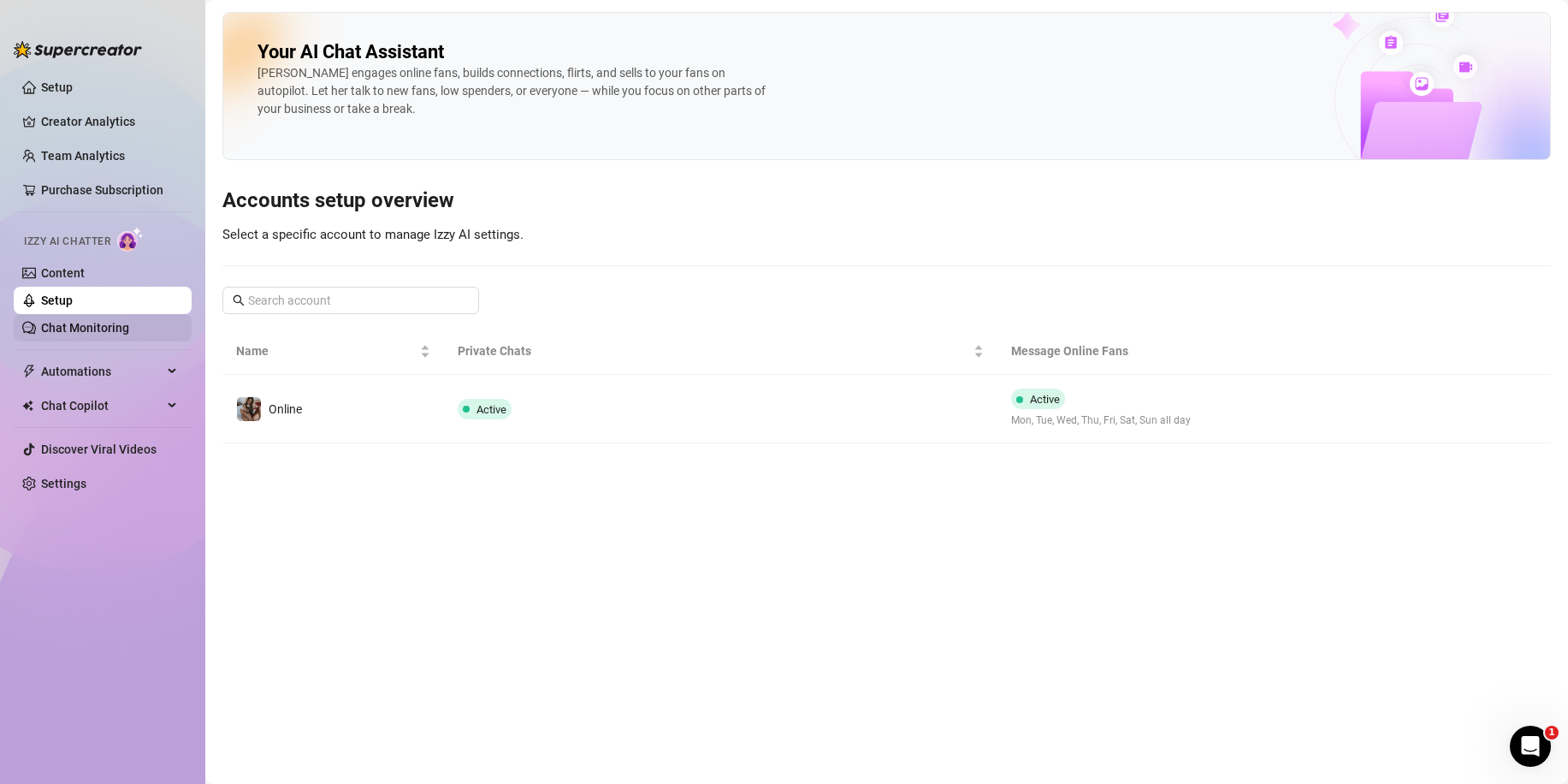
click at [87, 332] on link "Chat Monitoring" at bounding box center [84, 327] width 88 height 13
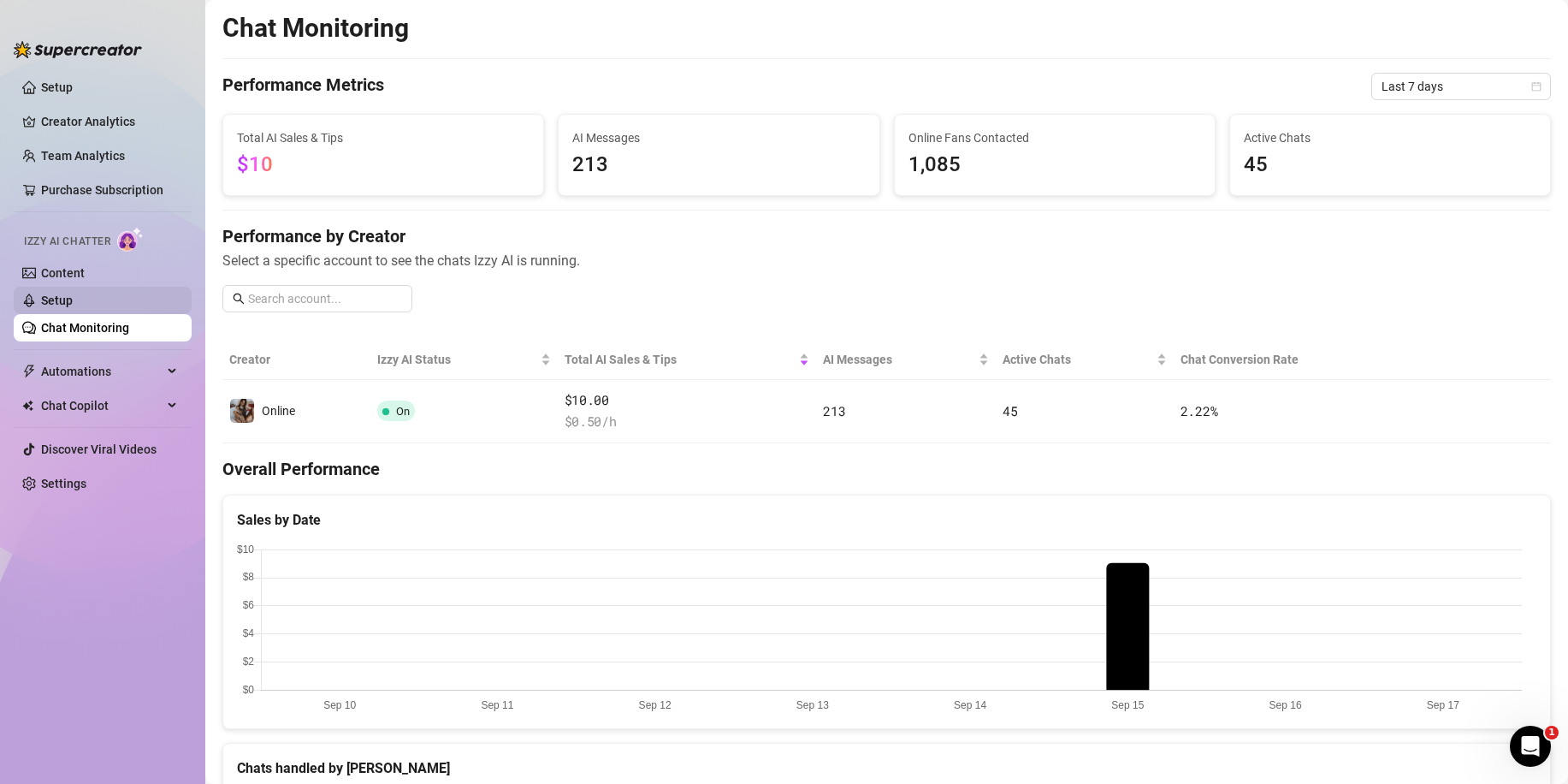
click at [73, 306] on link "Setup" at bounding box center [57, 300] width 32 height 13
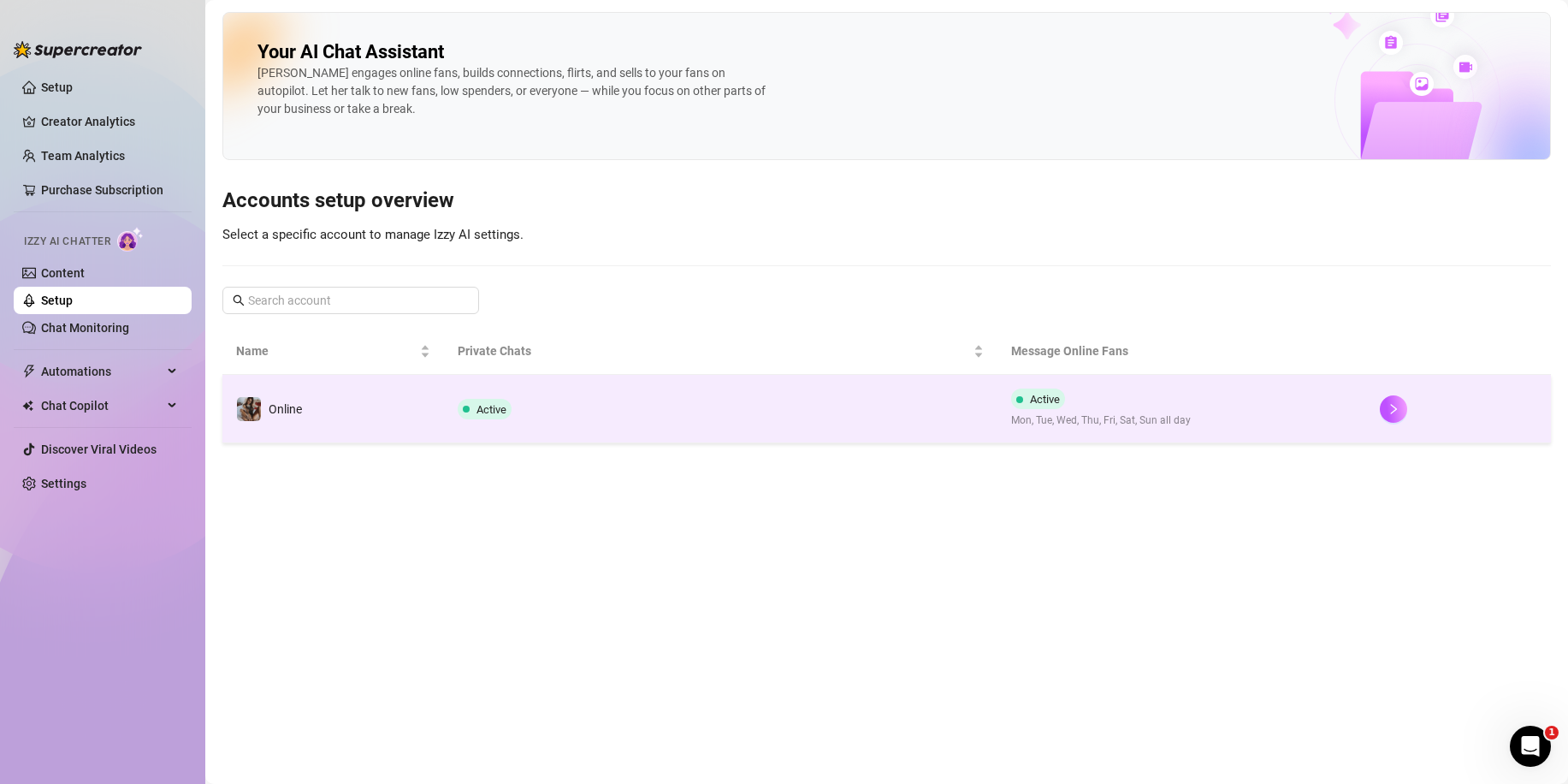
click at [542, 424] on td "Active" at bounding box center [720, 409] width 553 height 68
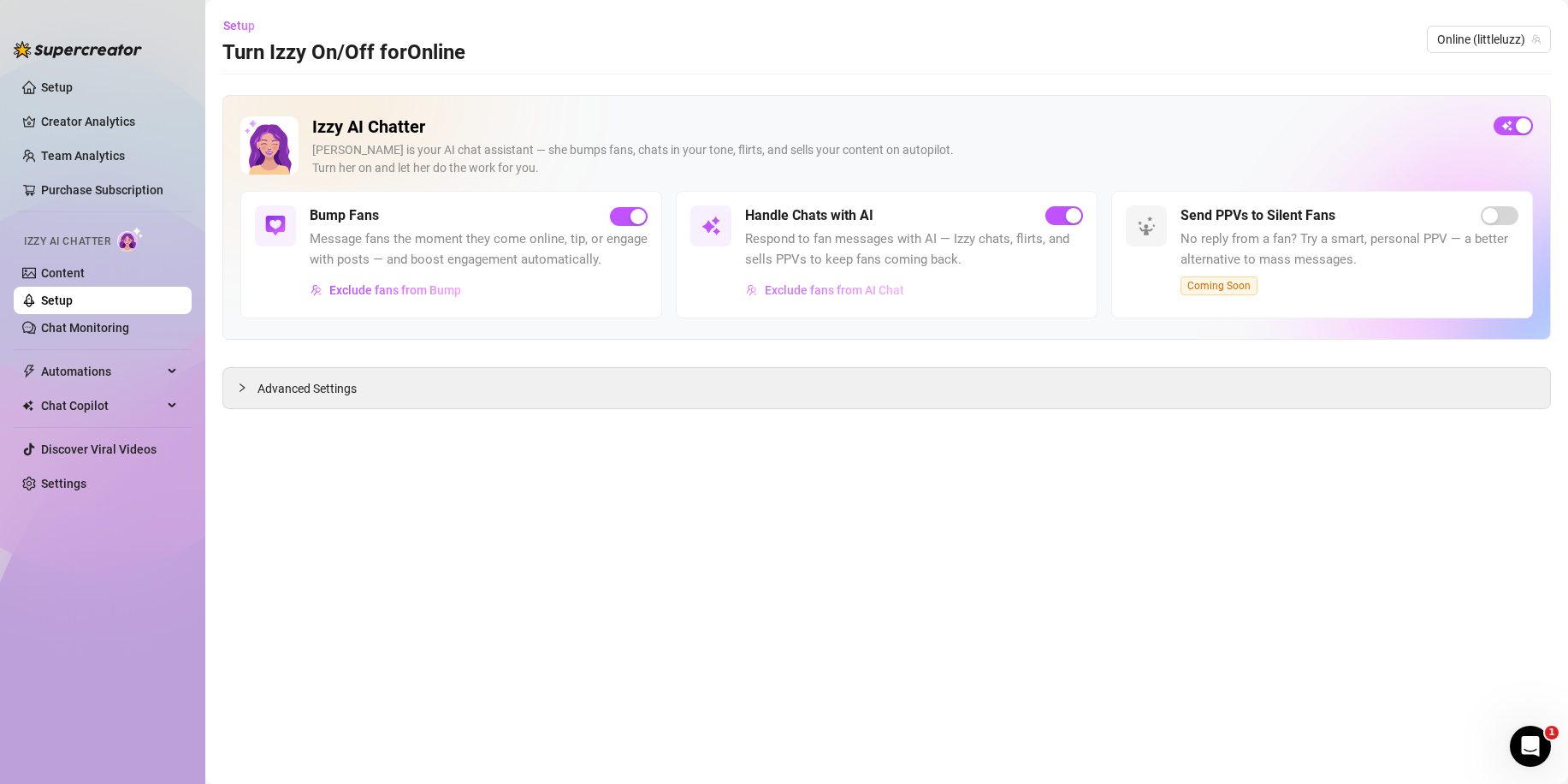
click at [802, 290] on span "Exclude fans from AI Chat" at bounding box center [834, 290] width 139 height 13
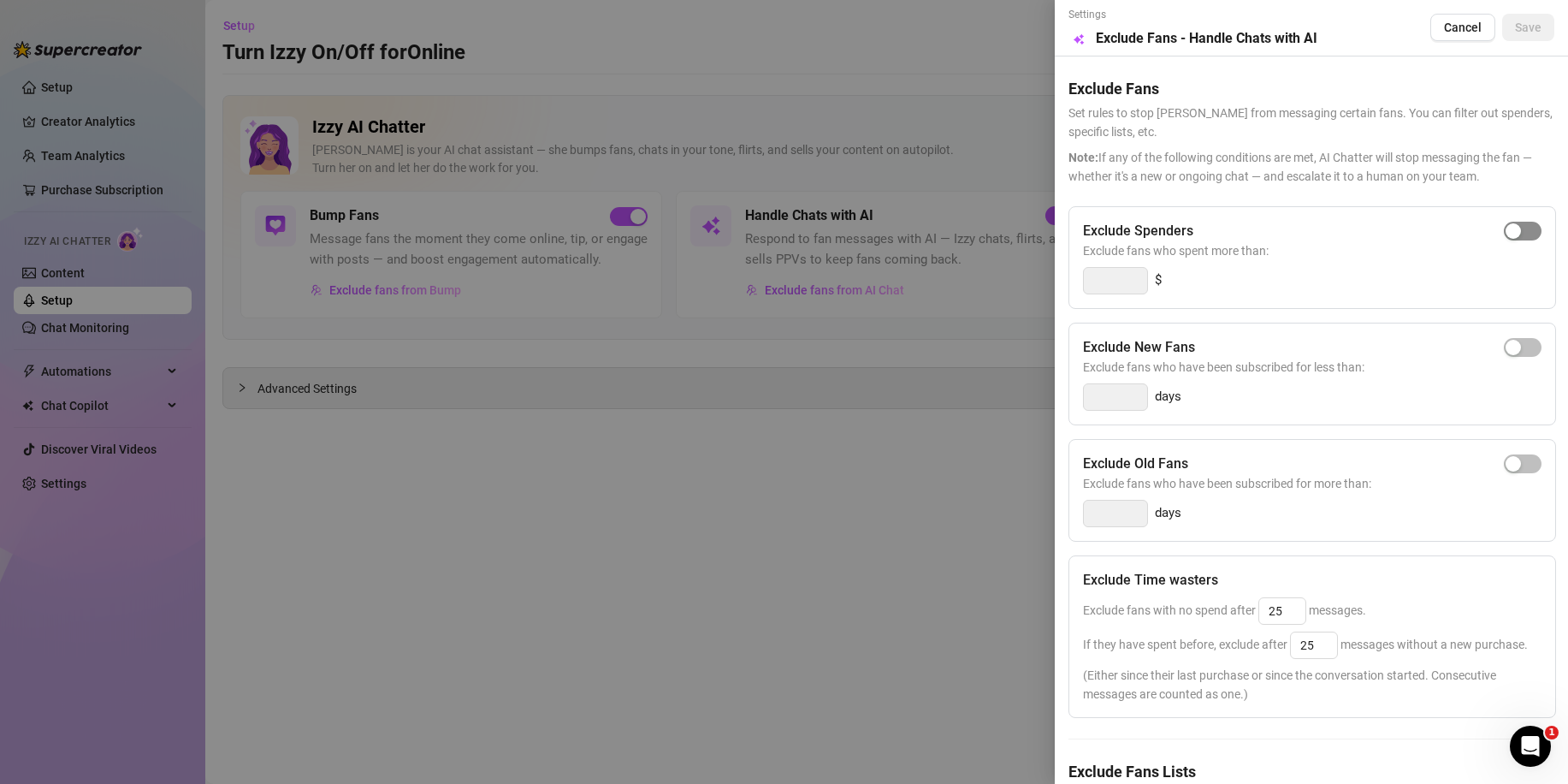
click at [1516, 230] on span "button" at bounding box center [1523, 230] width 37 height 19
type input "300"
click at [1522, 34] on span "Save" at bounding box center [1528, 27] width 27 height 13
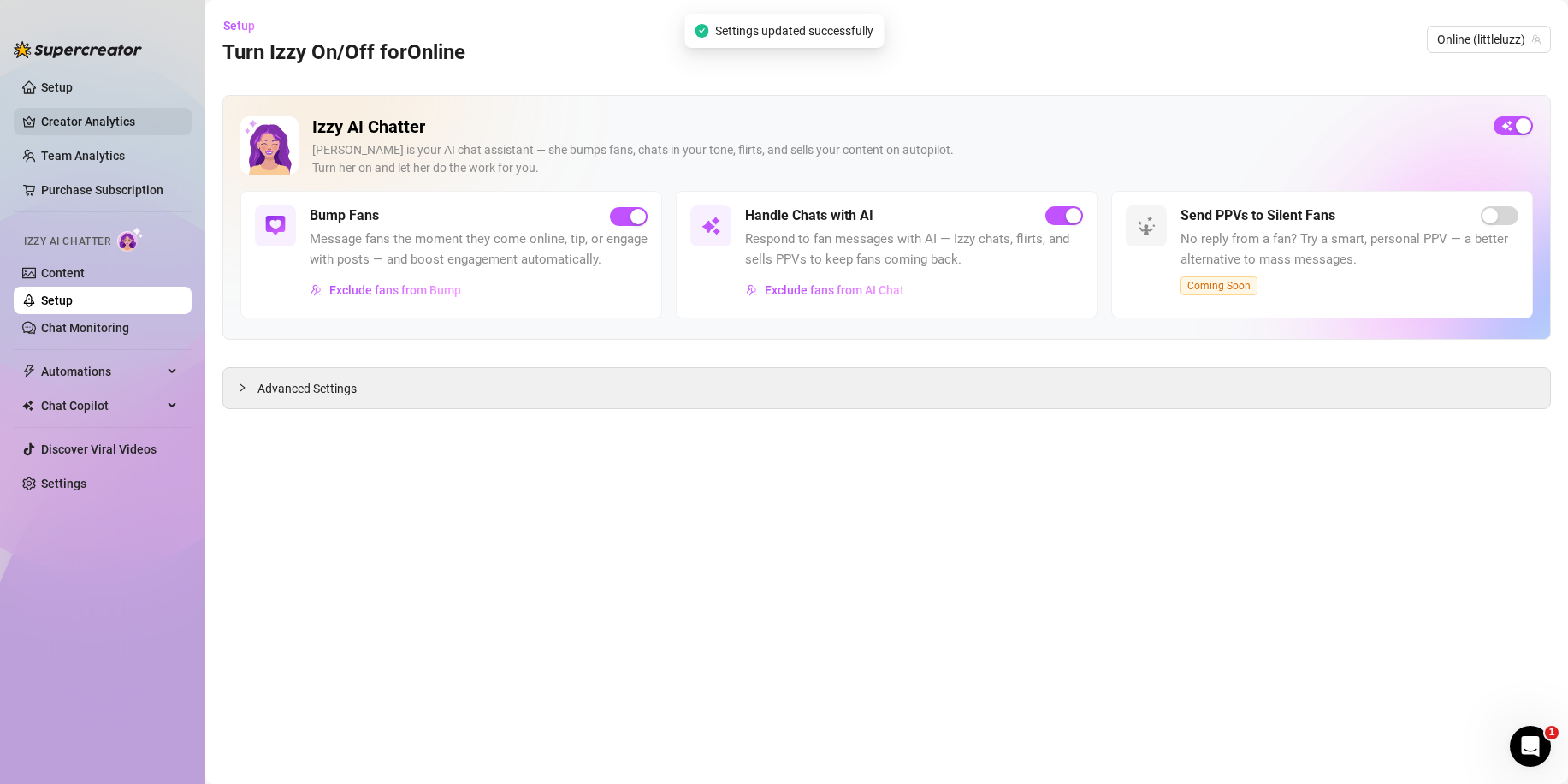
click at [56, 117] on link "Creator Analytics" at bounding box center [109, 121] width 137 height 28
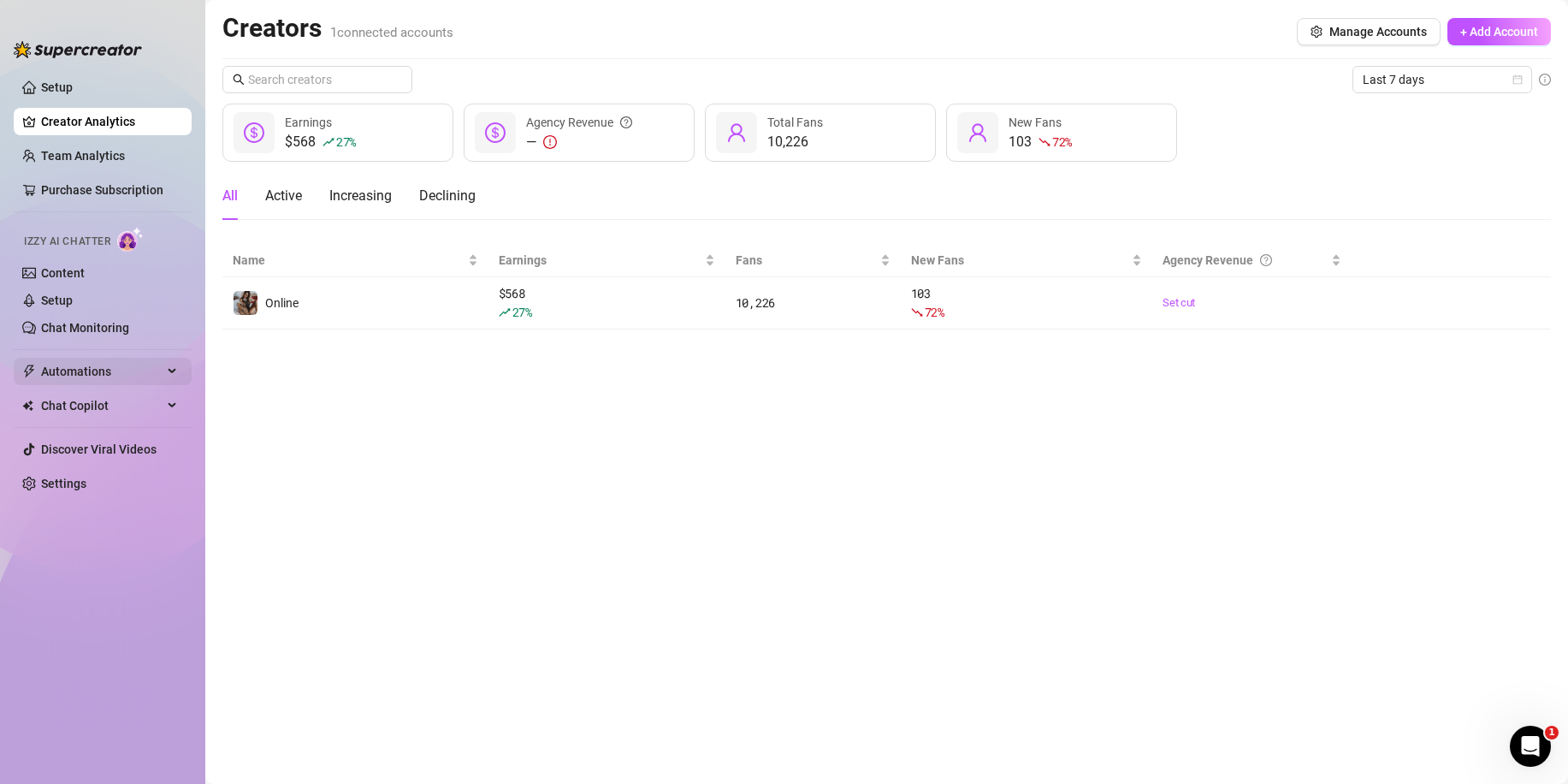
click at [88, 366] on span "Automations" at bounding box center [101, 371] width 122 height 28
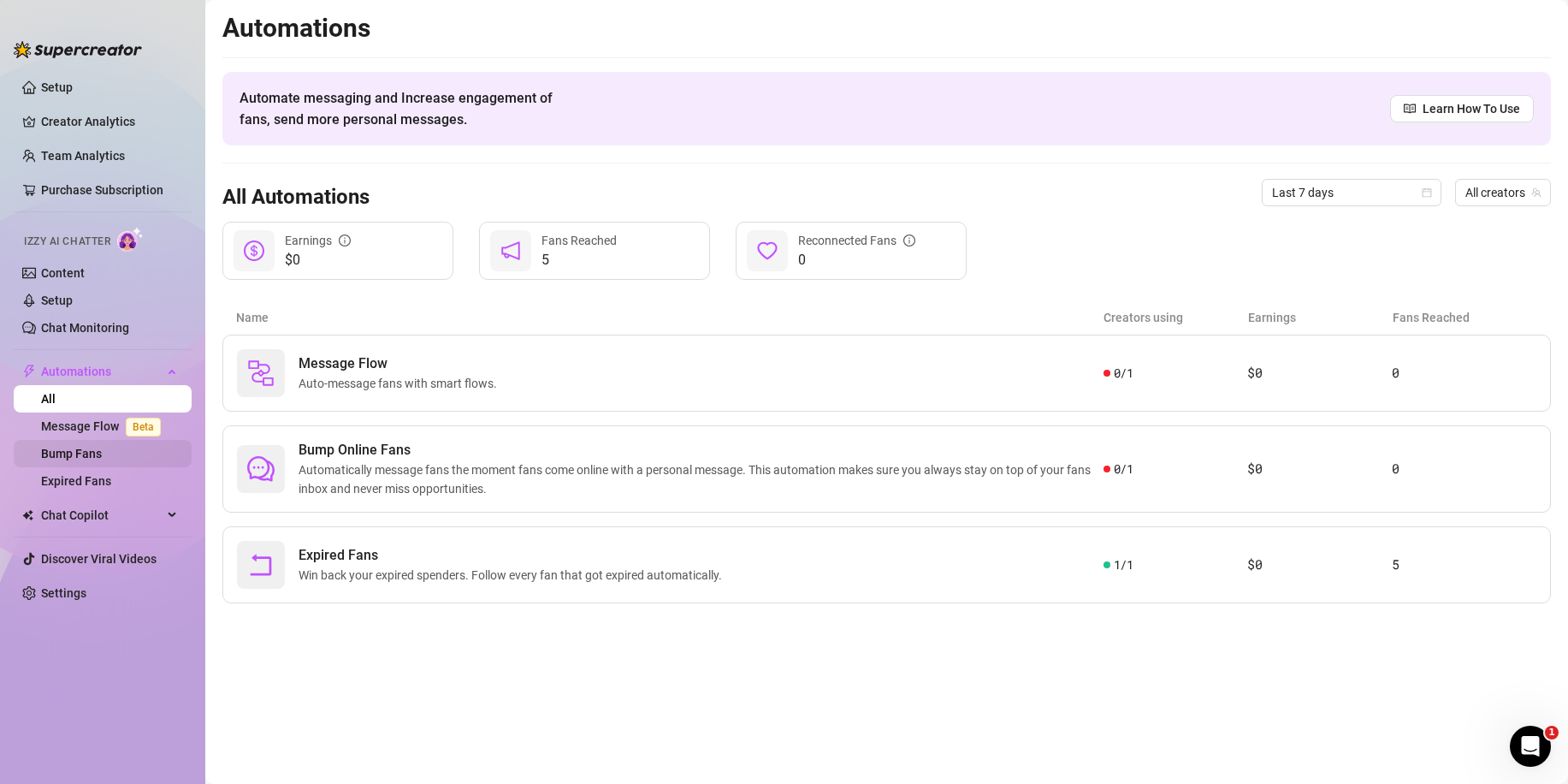
click at [83, 460] on link "Bump Fans" at bounding box center [71, 453] width 60 height 13
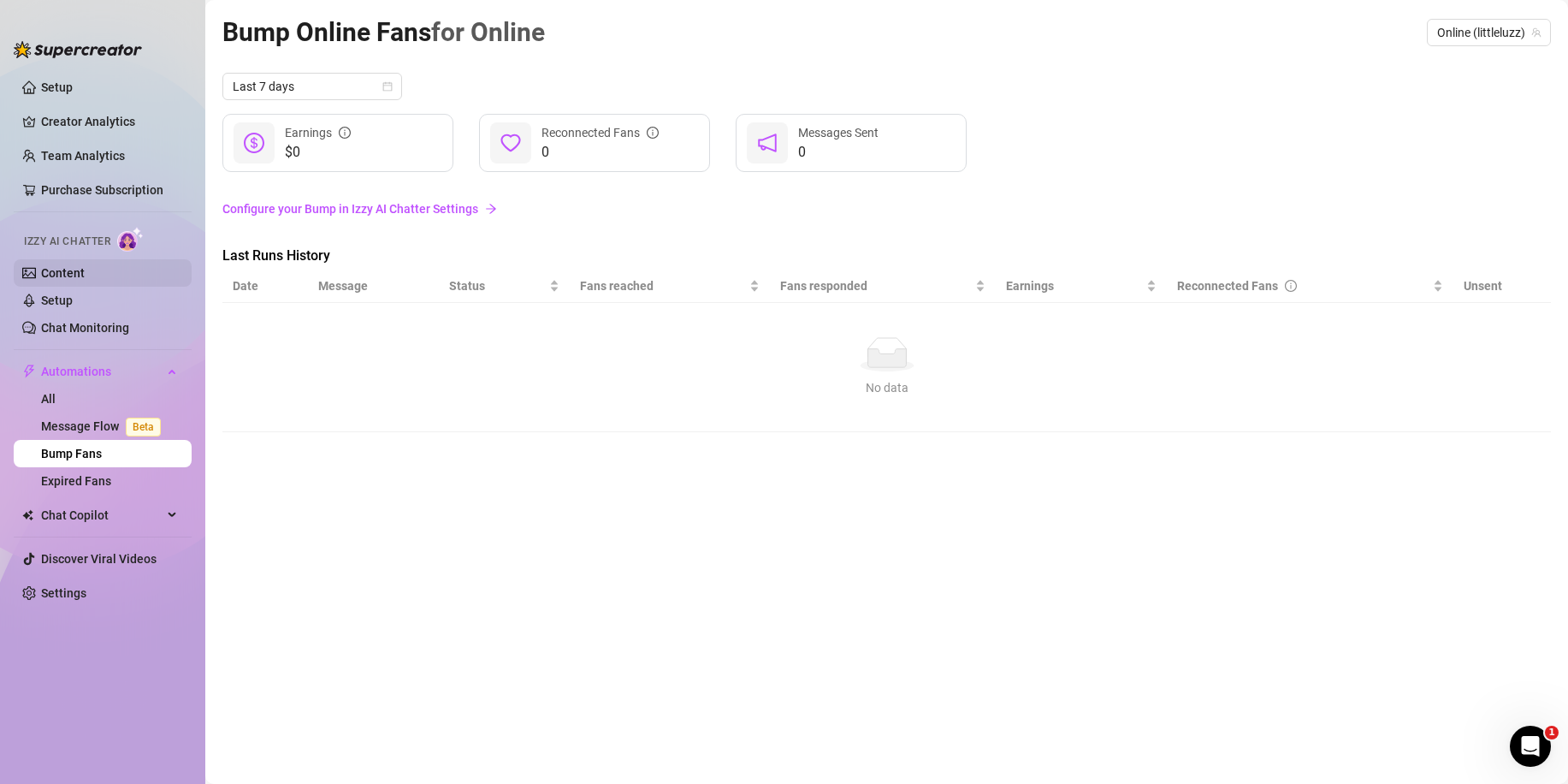
click at [65, 266] on link "Content" at bounding box center [62, 272] width 44 height 13
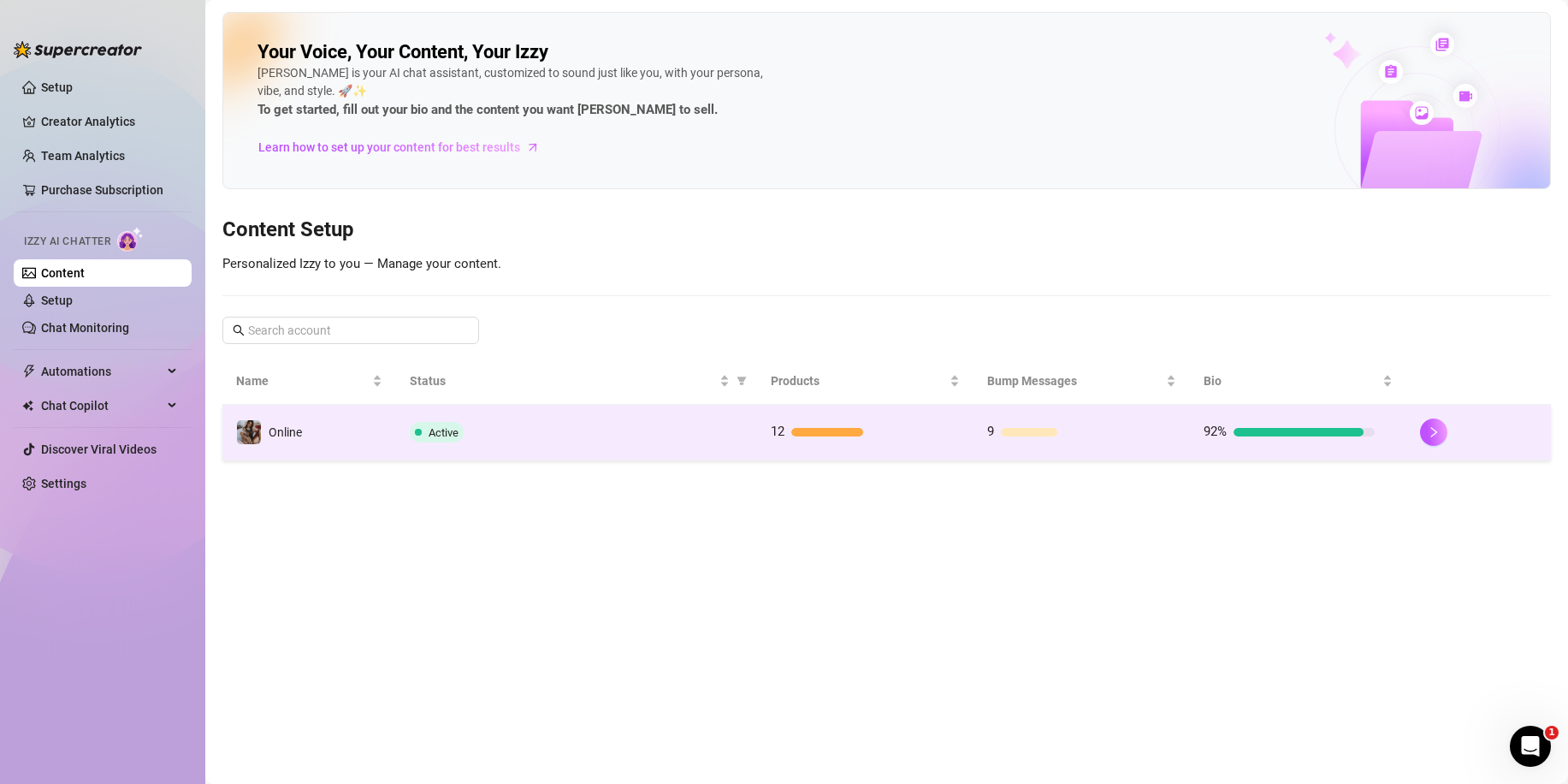
click at [454, 407] on td "Active" at bounding box center [577, 432] width 361 height 56
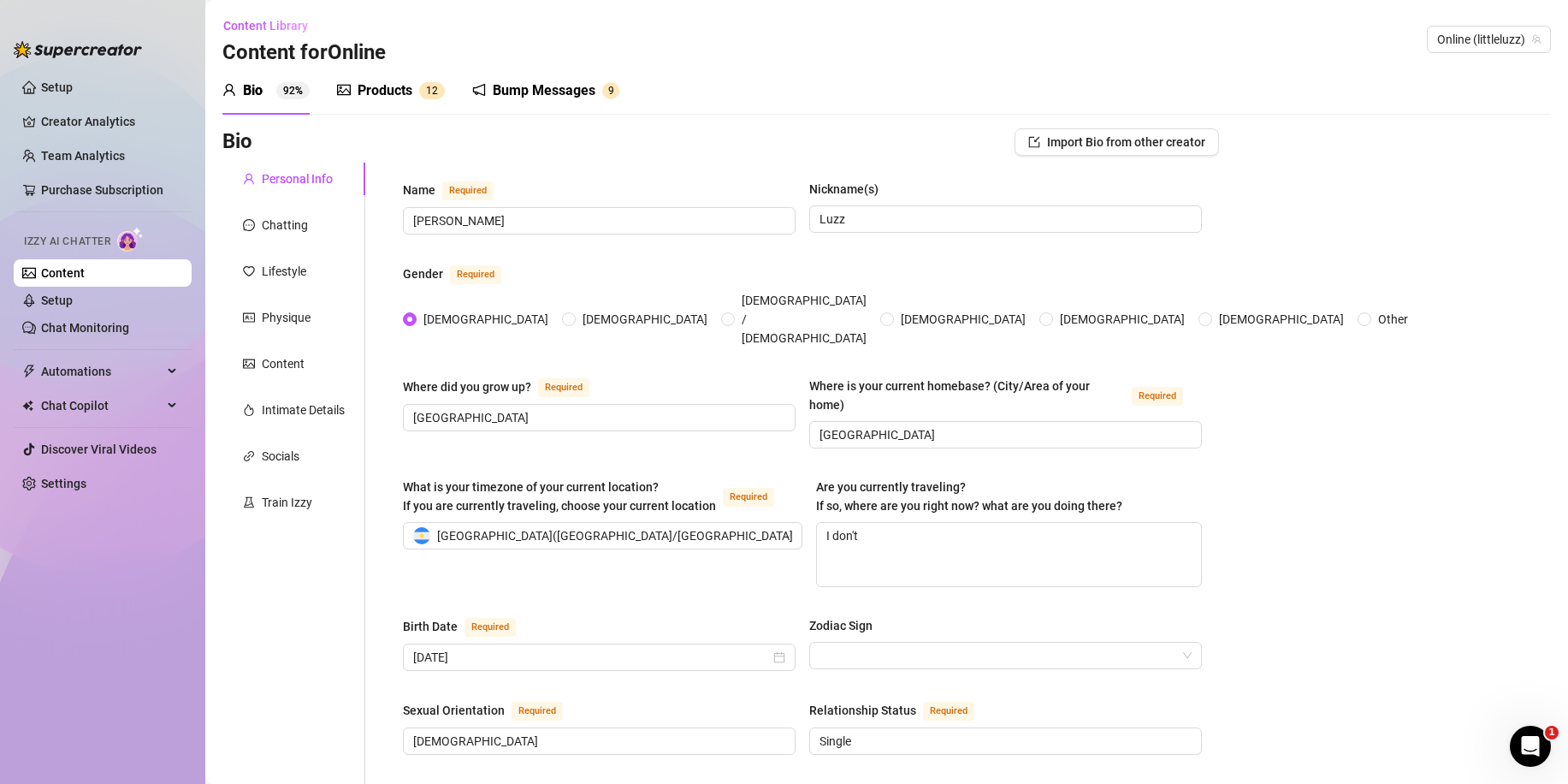
click at [406, 85] on div "Products" at bounding box center [385, 91] width 55 height 20
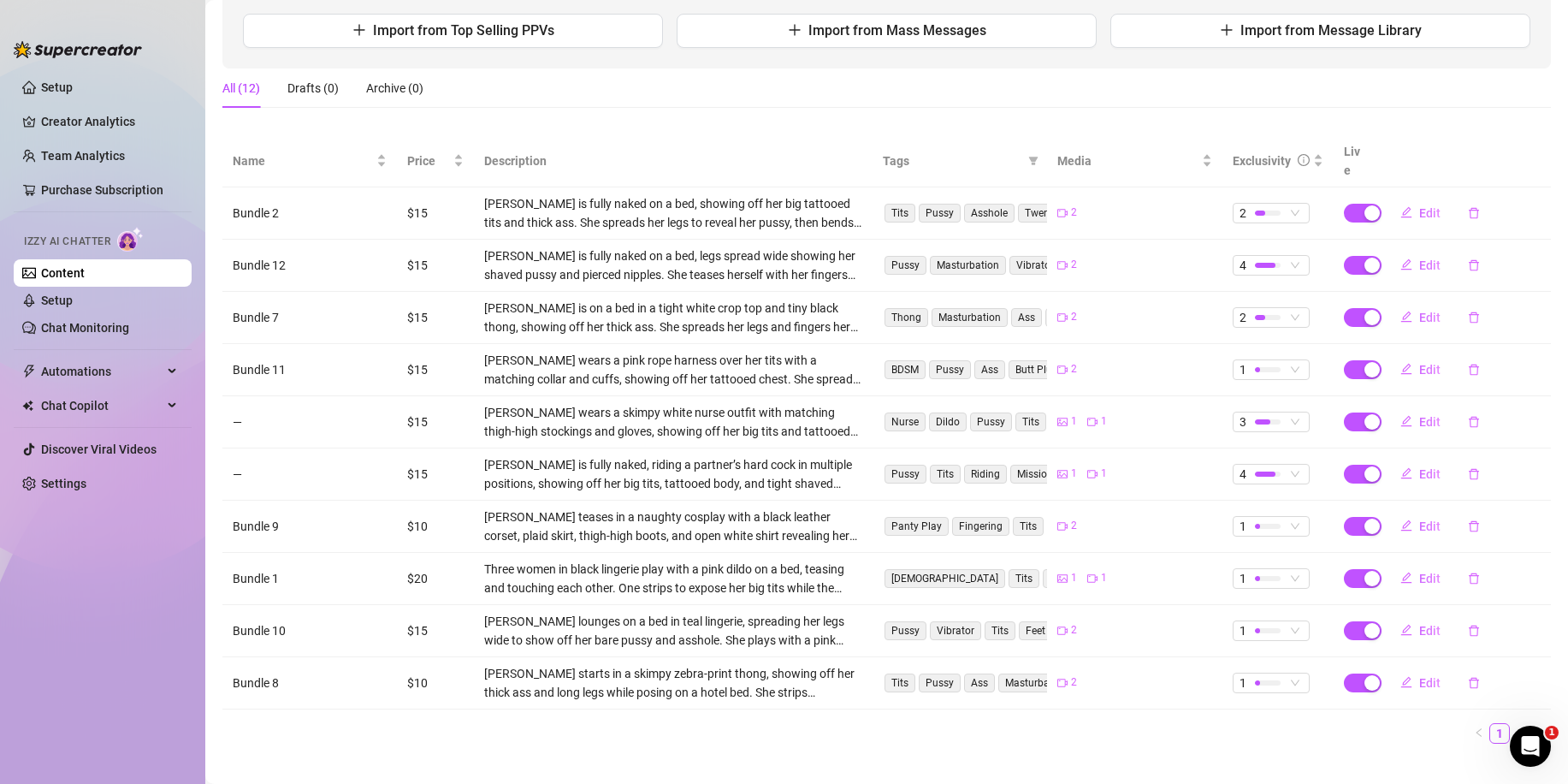
scroll to position [223, 0]
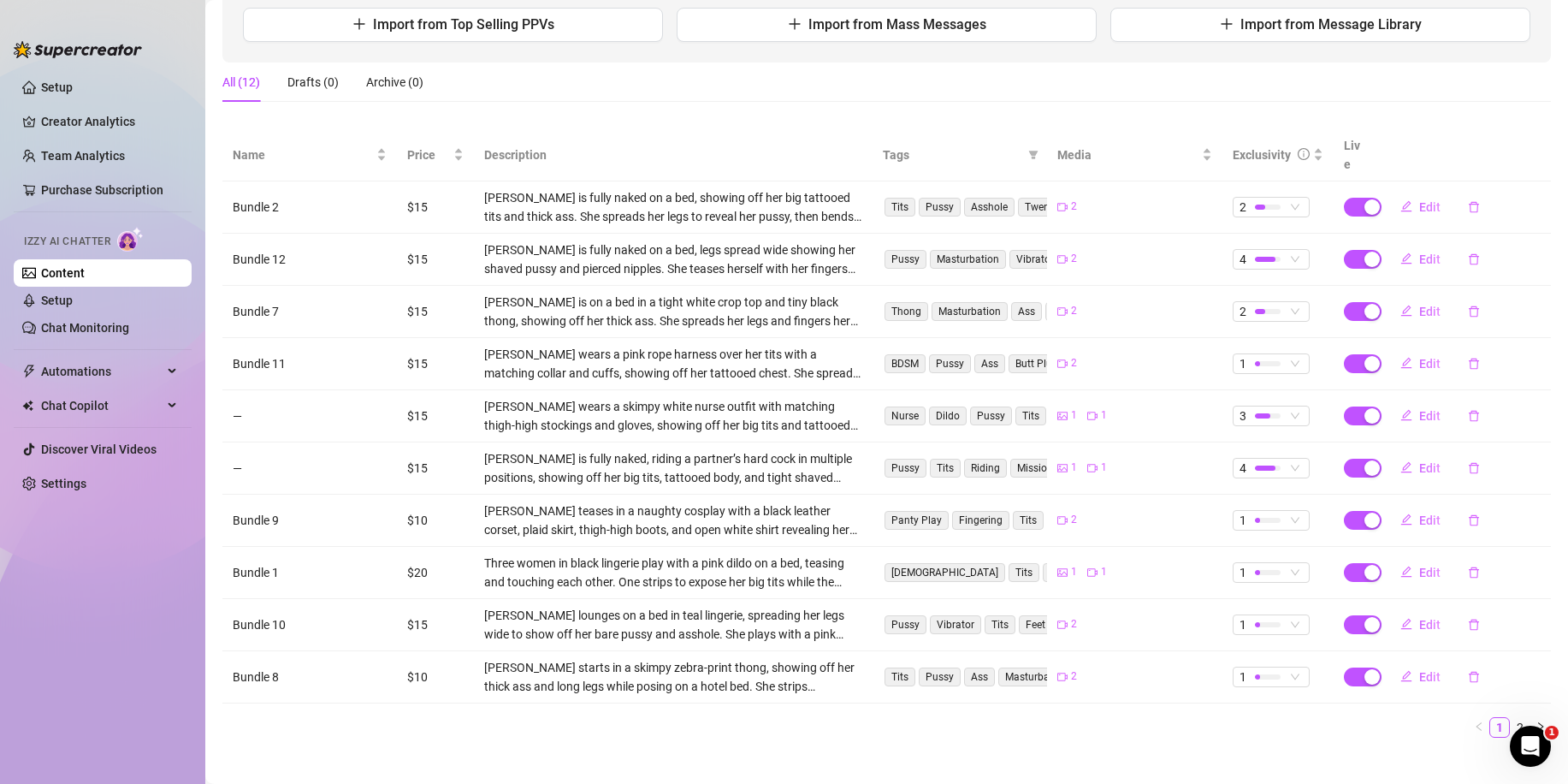
click at [1265, 618] on td "1" at bounding box center [1277, 625] width 111 height 52
click at [1268, 616] on div at bounding box center [1268, 624] width 26 height 16
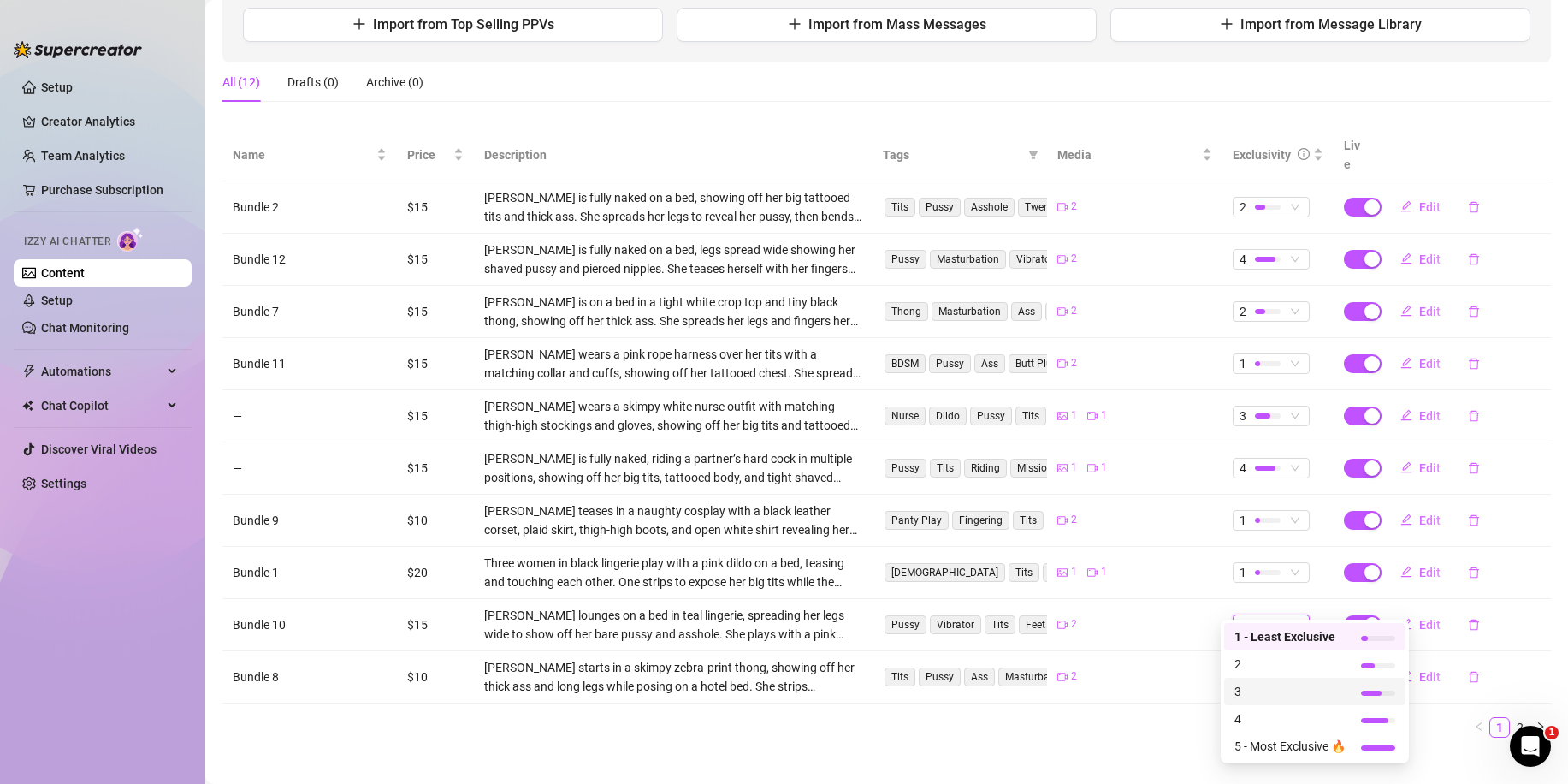
click at [1260, 700] on span "3" at bounding box center [1289, 691] width 111 height 19
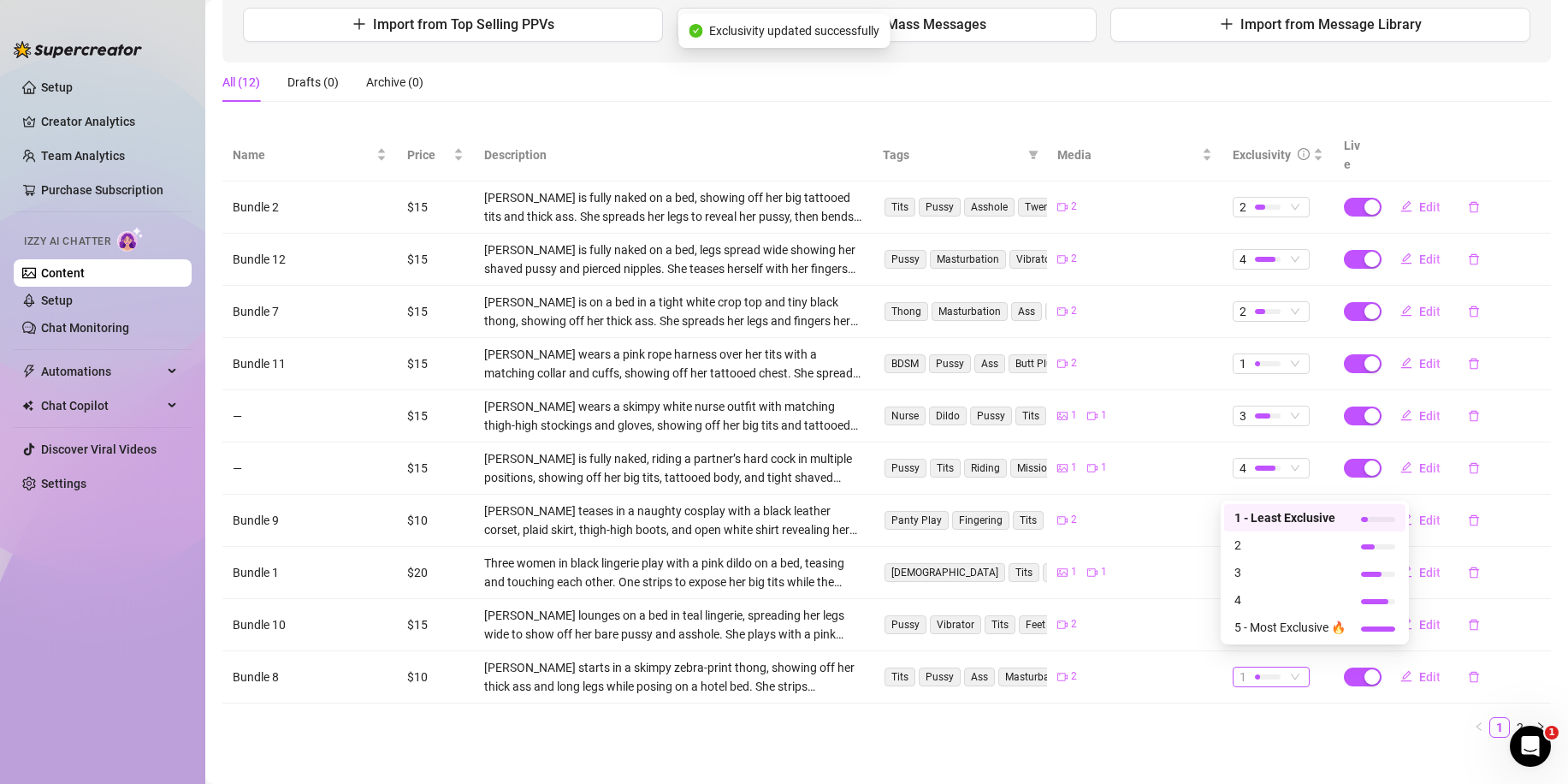
click at [1262, 675] on div at bounding box center [1268, 677] width 26 height 5
click at [1254, 603] on span "4" at bounding box center [1289, 599] width 111 height 19
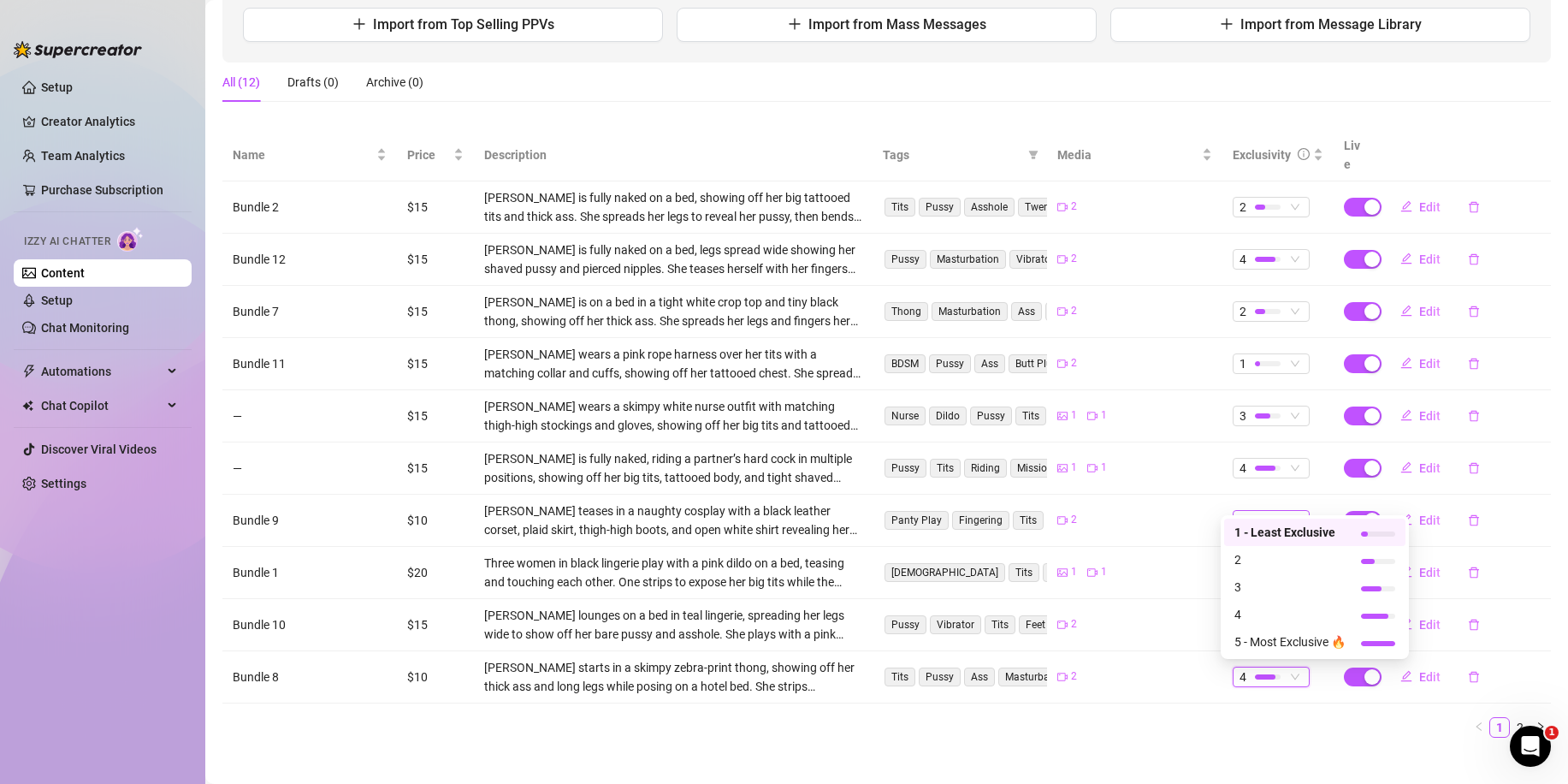
click at [1255, 518] on div at bounding box center [1268, 521] width 26 height 5
click at [1246, 582] on span "3" at bounding box center [1289, 587] width 111 height 19
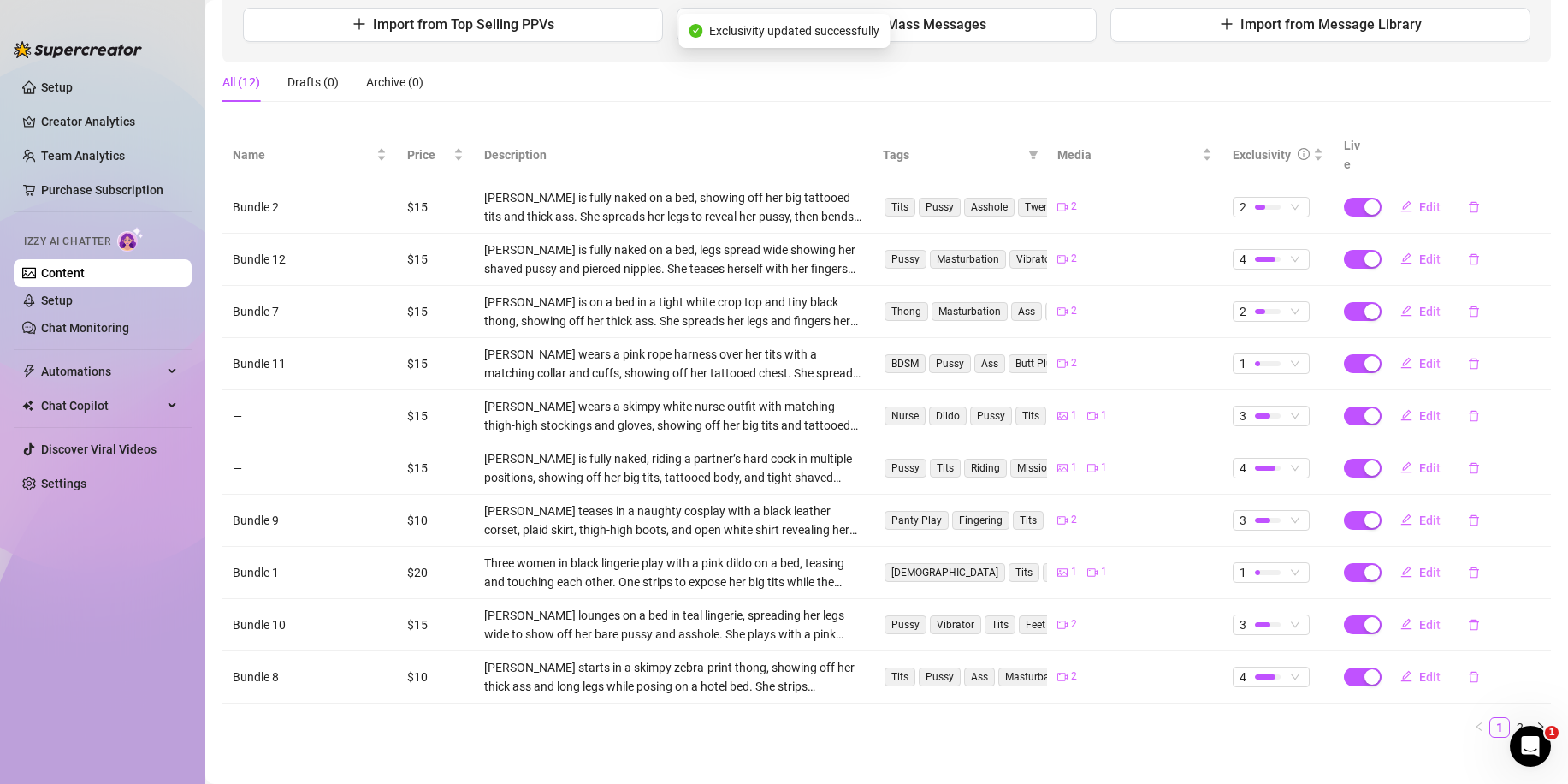
click at [1266, 513] on td "3" at bounding box center [1277, 521] width 111 height 52
click at [1267, 518] on div at bounding box center [1268, 521] width 26 height 5
click at [1259, 612] on span "4" at bounding box center [1289, 614] width 111 height 19
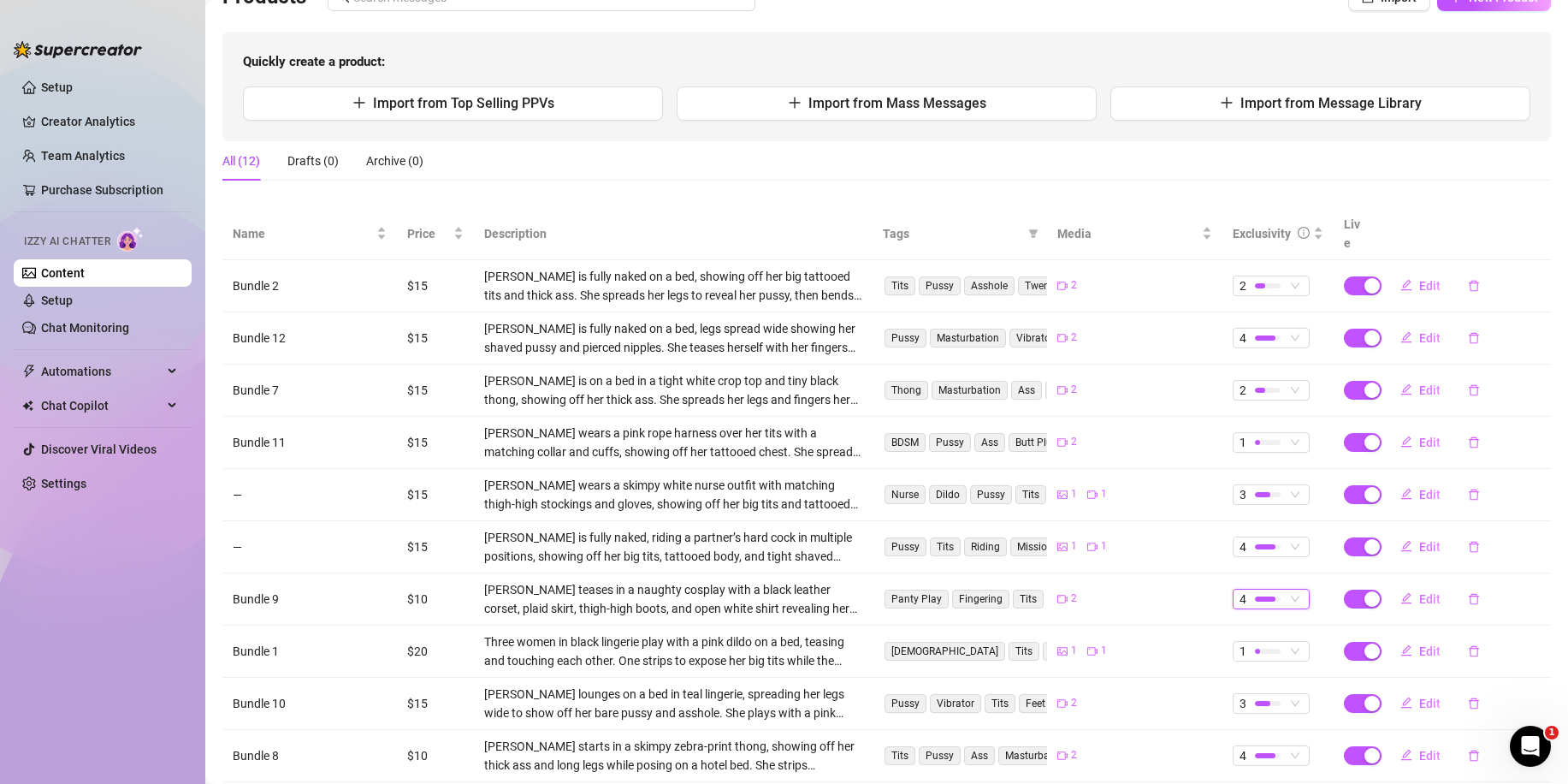
scroll to position [138, 0]
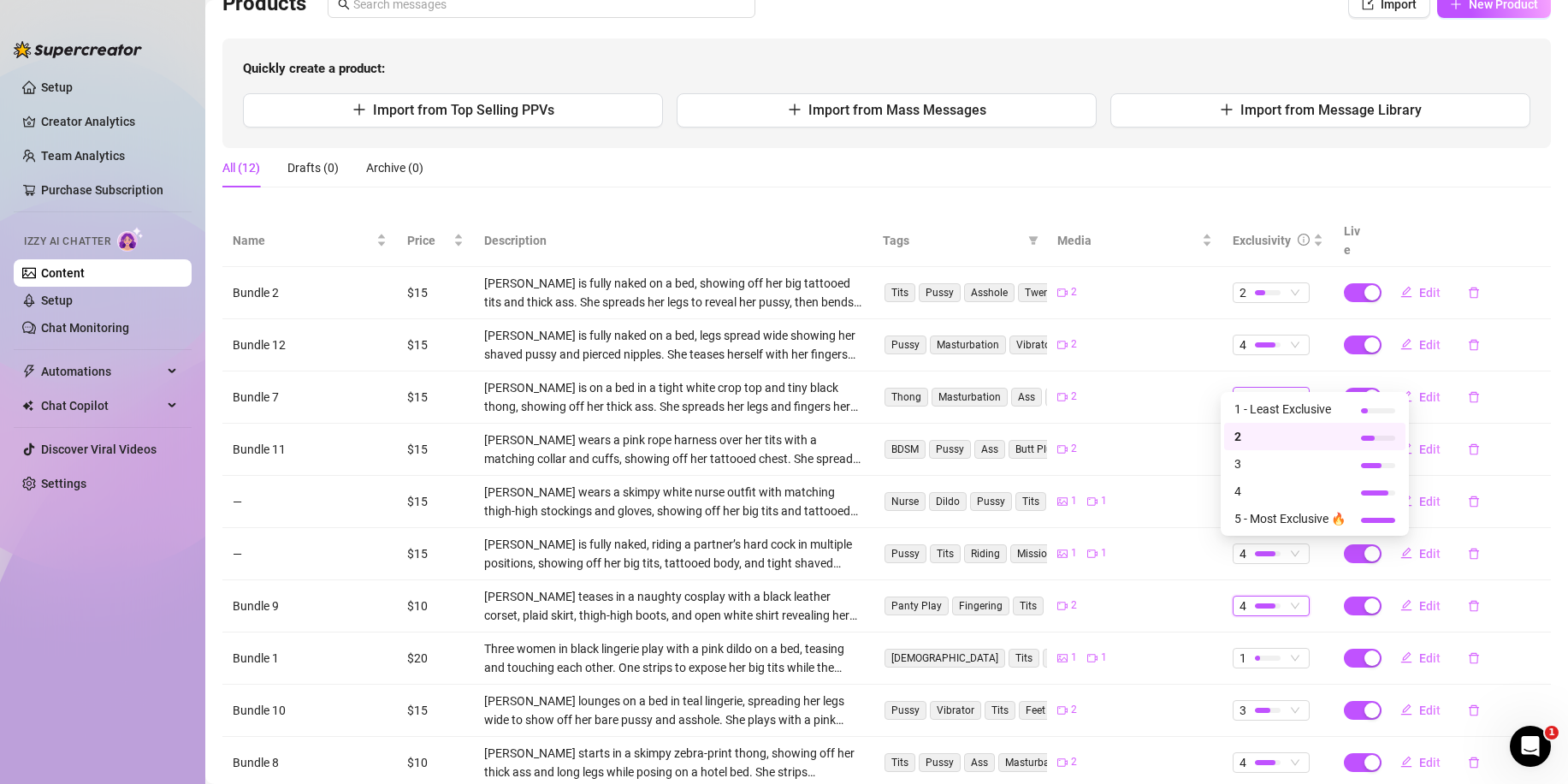
click at [1239, 388] on span "2" at bounding box center [1243, 396] width 7 height 19
click at [1258, 512] on span "5 - Most Exclusive 🔥" at bounding box center [1289, 518] width 111 height 19
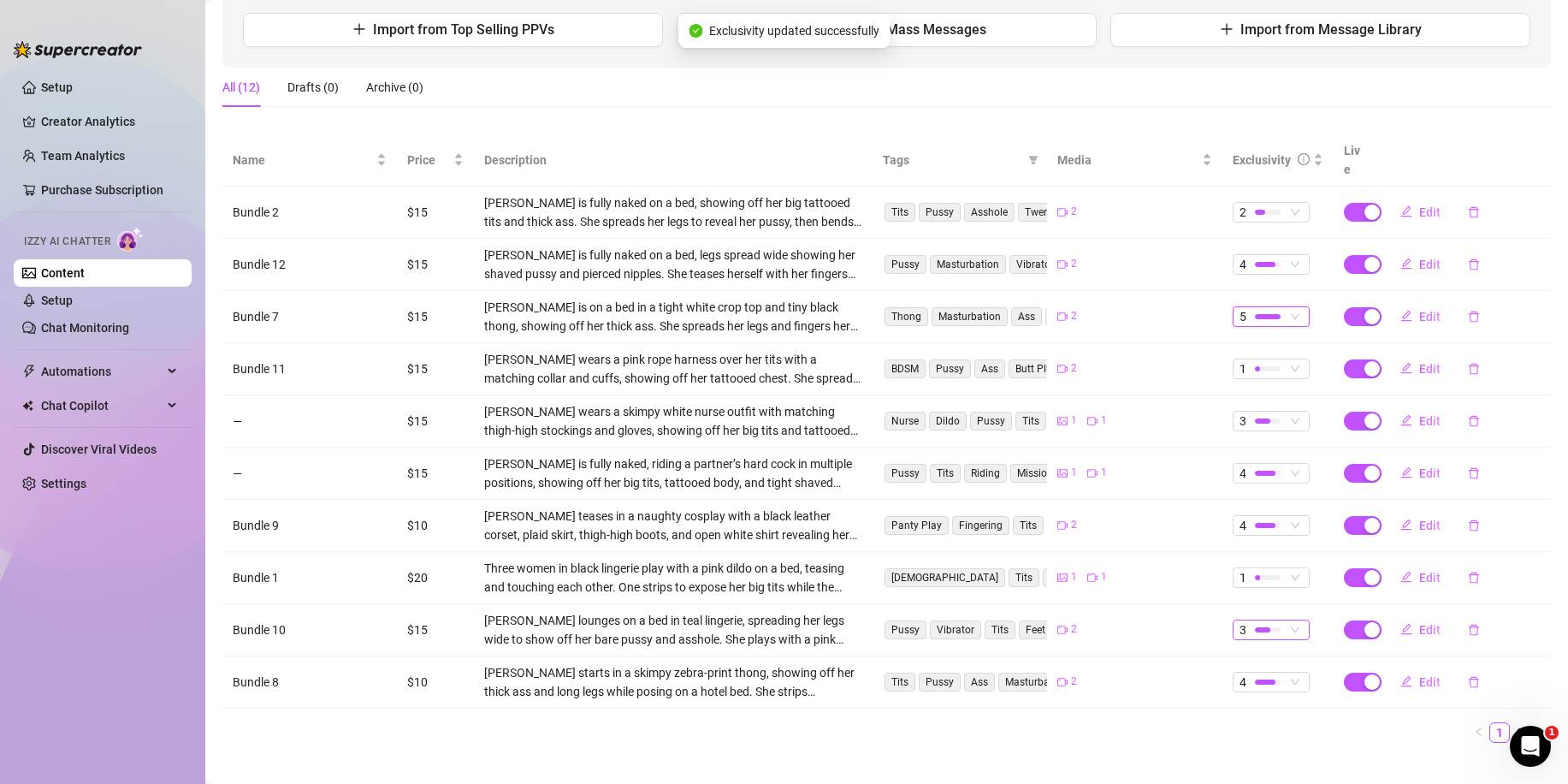
scroll to position [223, 0]
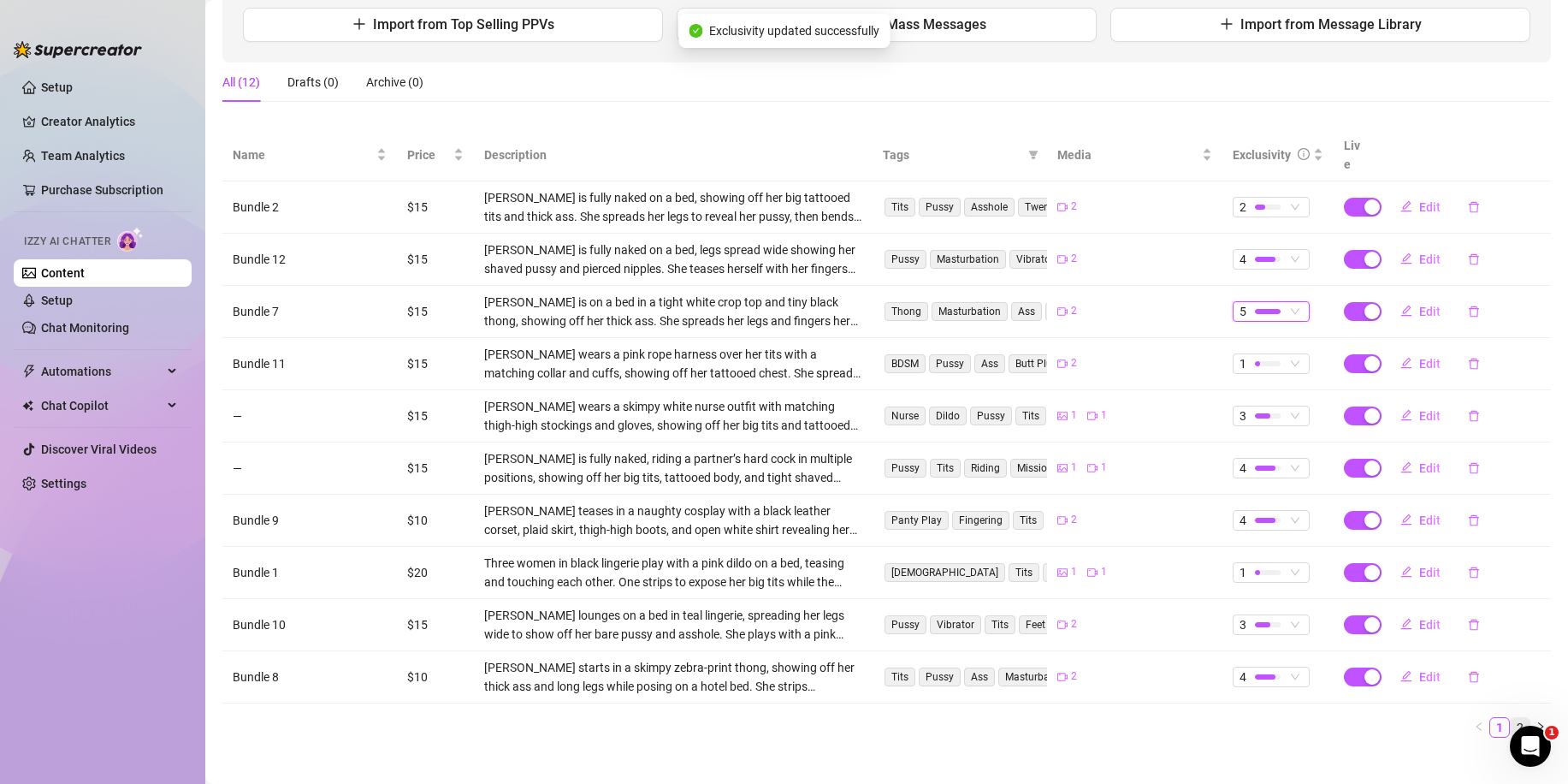
click at [1510, 718] on link "2" at bounding box center [1519, 727] width 19 height 19
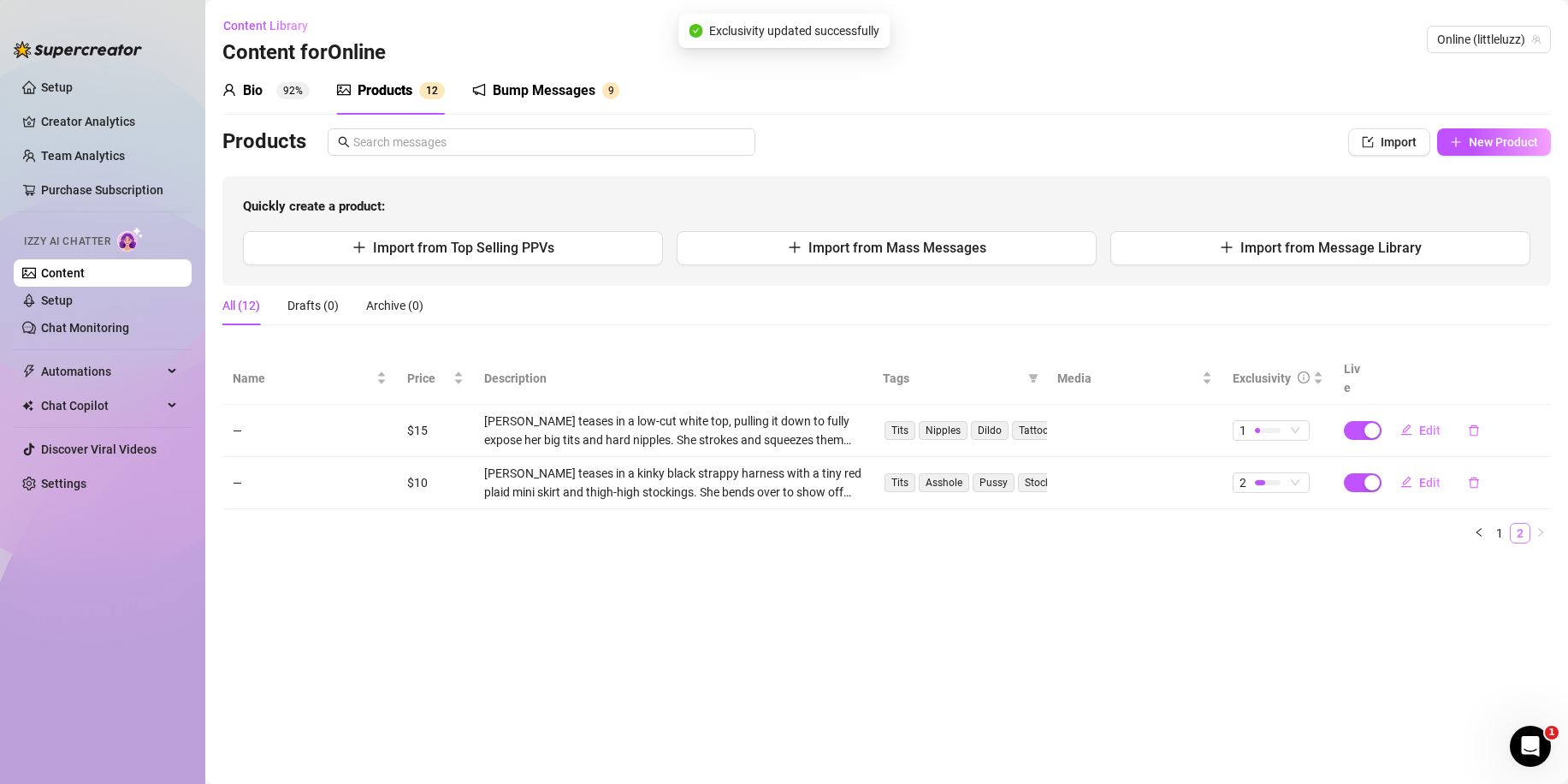
scroll to position [0, 0]
click at [1270, 480] on div at bounding box center [1268, 483] width 26 height 5
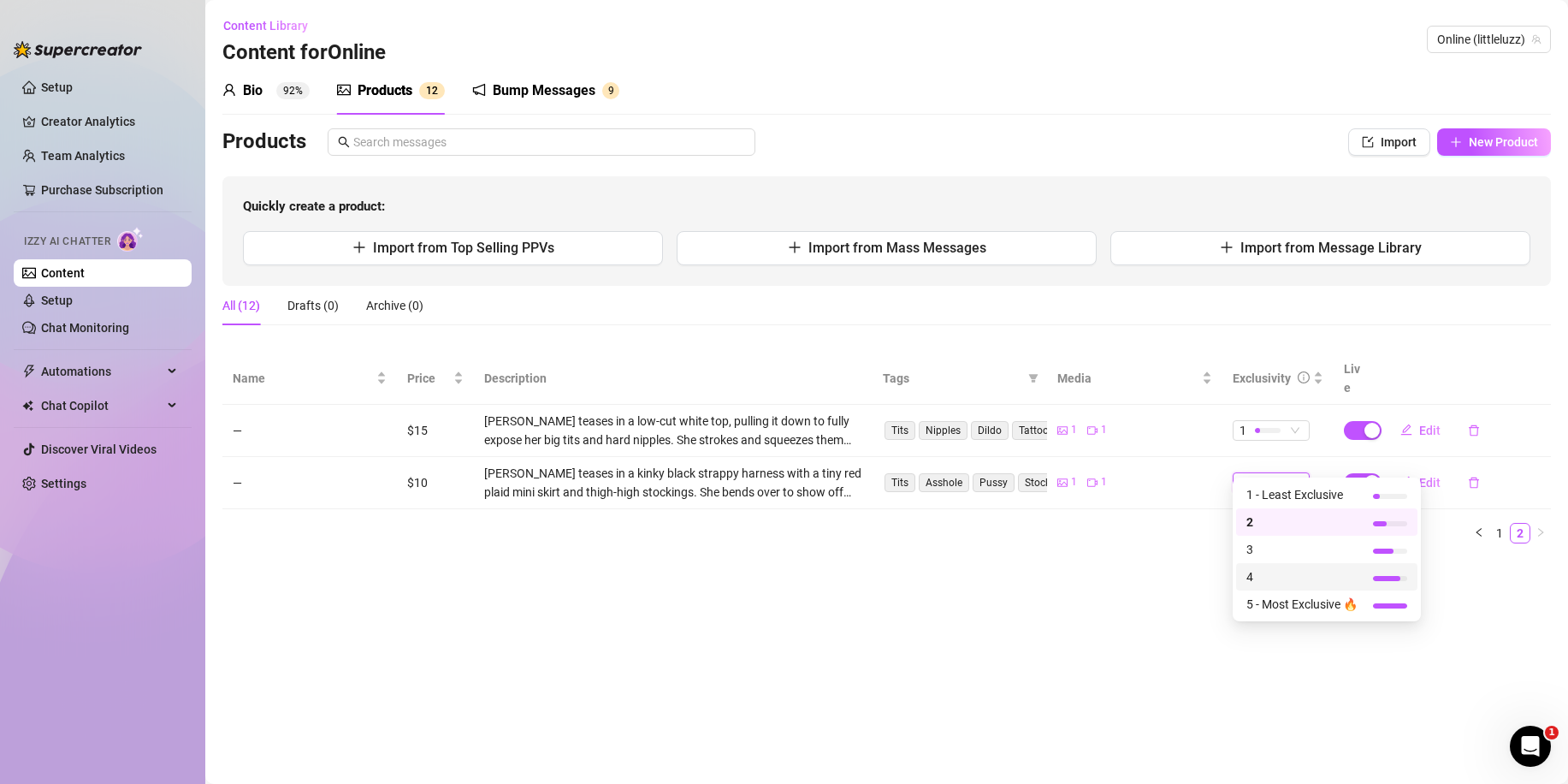
click at [1279, 571] on span "4" at bounding box center [1301, 576] width 111 height 19
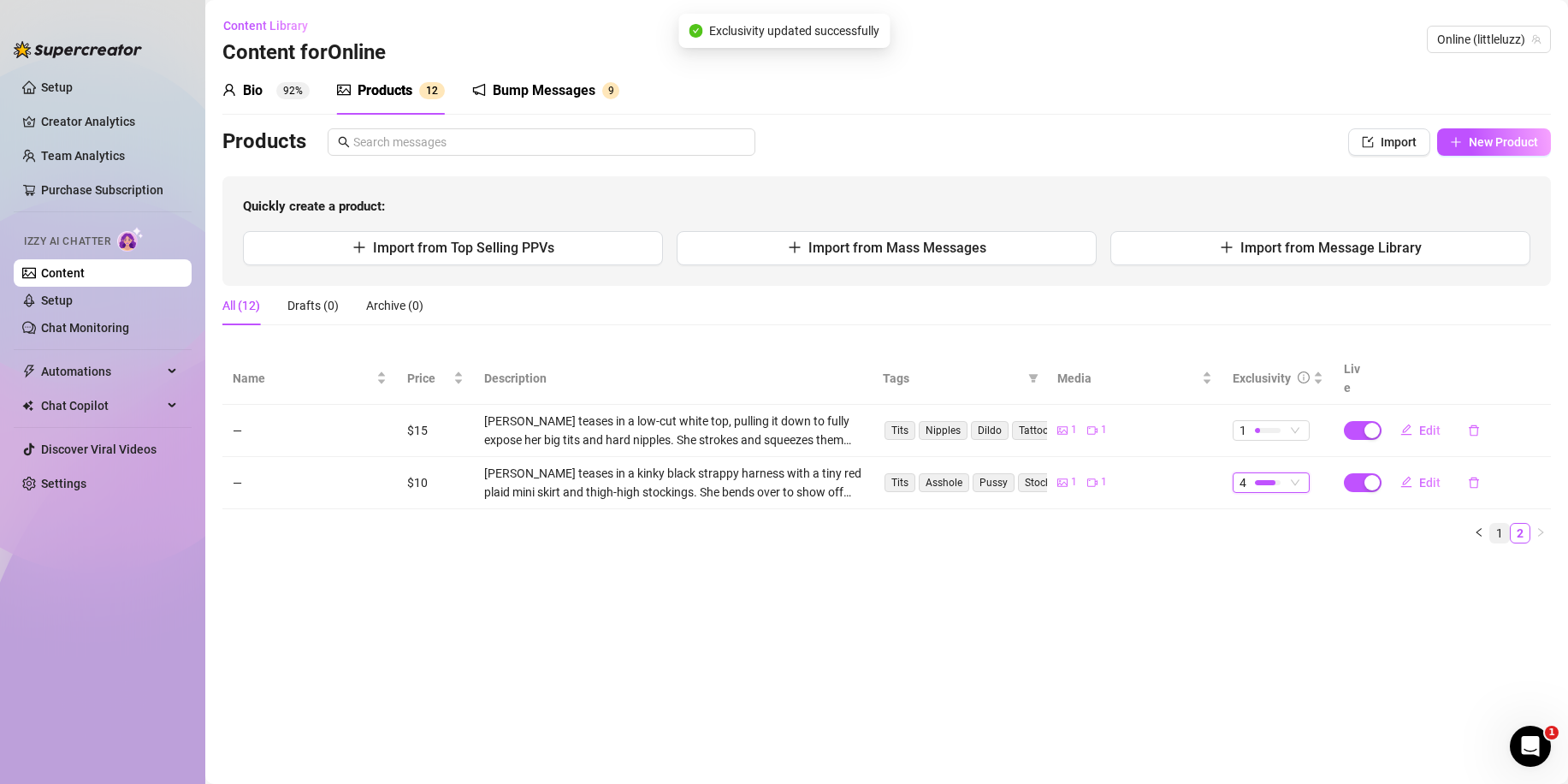
click at [1495, 524] on link "1" at bounding box center [1499, 532] width 19 height 19
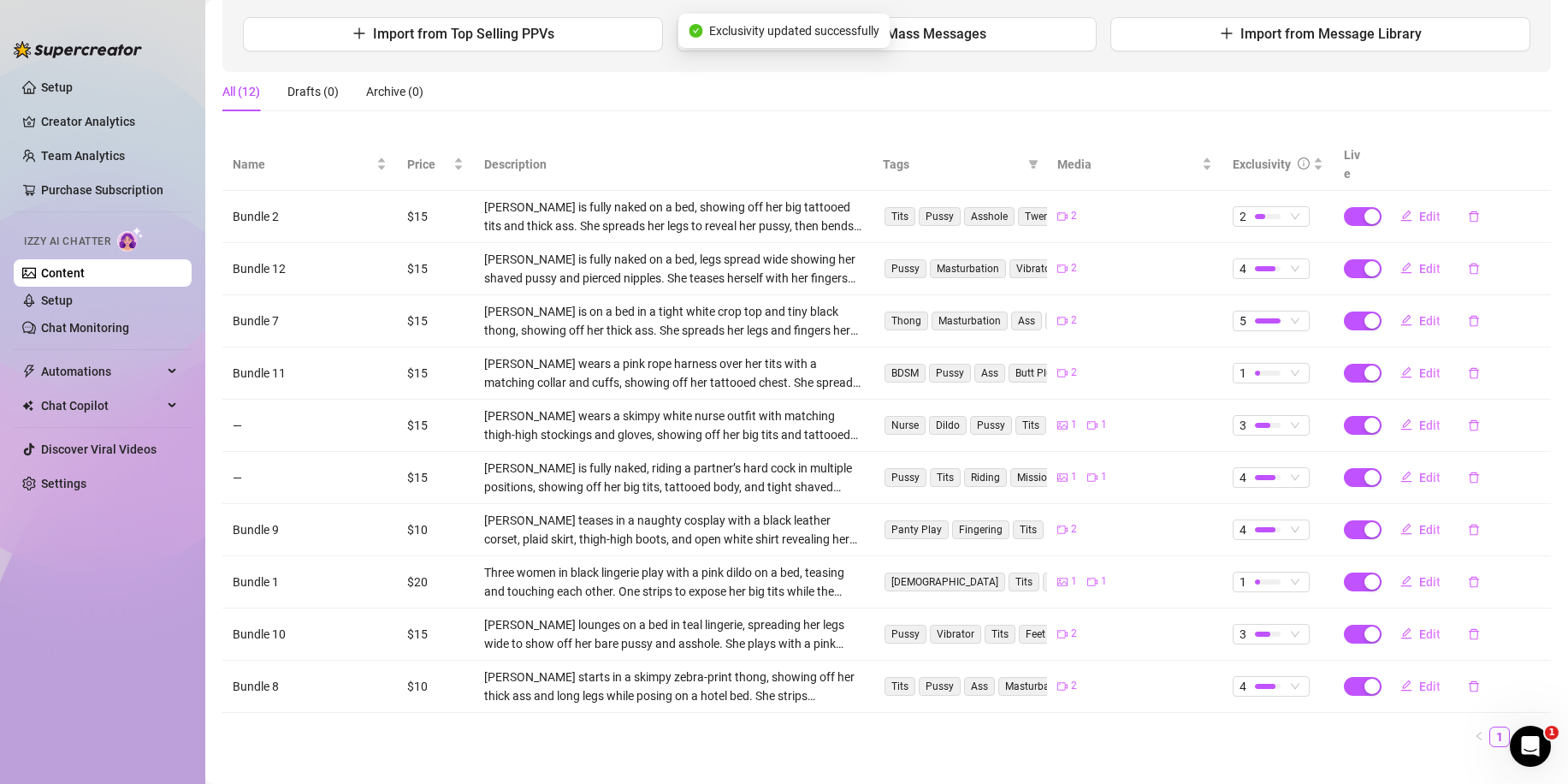
scroll to position [223, 0]
